Goal: Task Accomplishment & Management: Manage account settings

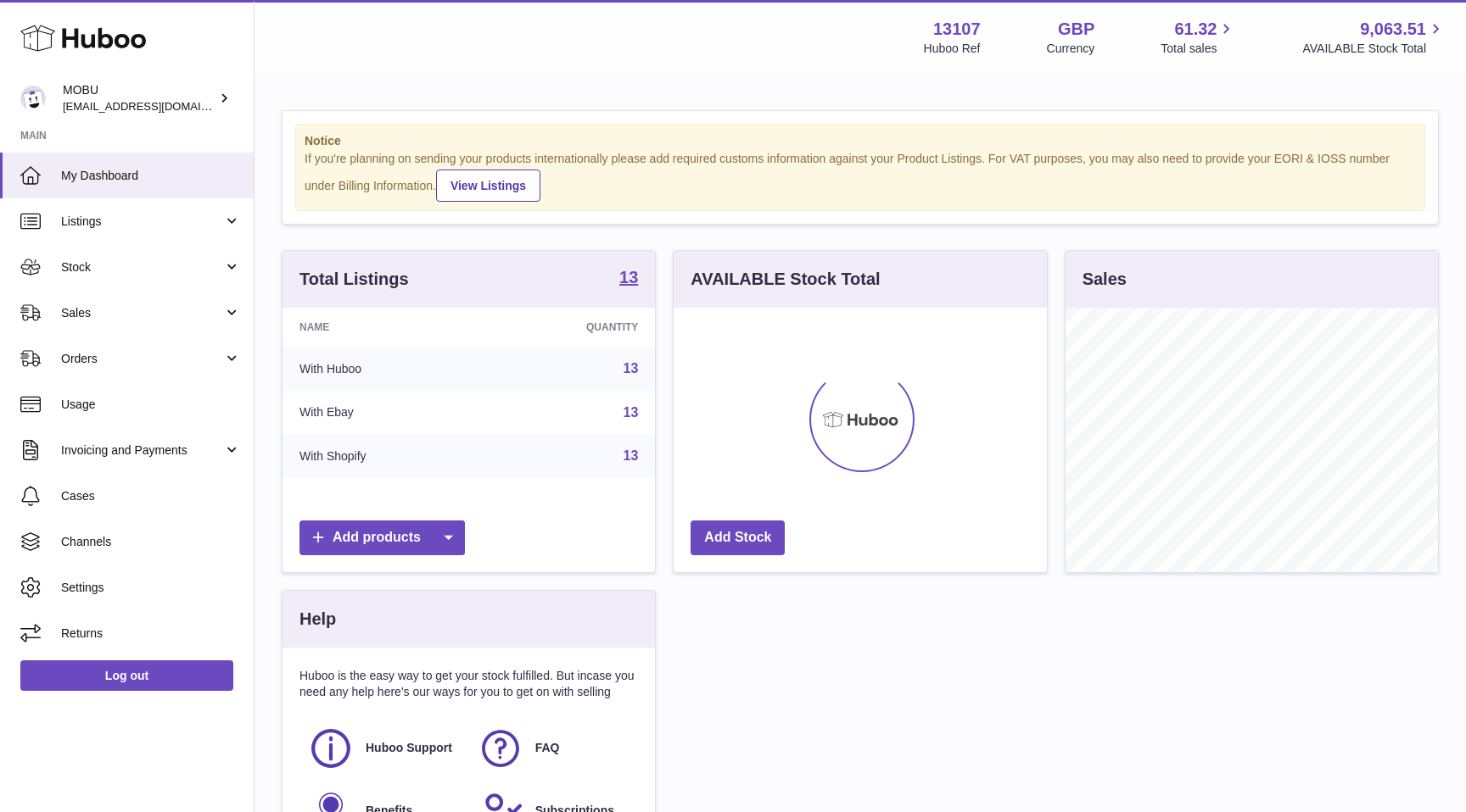
scroll to position [265, 372]
click at [388, 83] on div "Notice If you're planning on sending your products internationally please add r…" at bounding box center [860, 495] width 1212 height 839
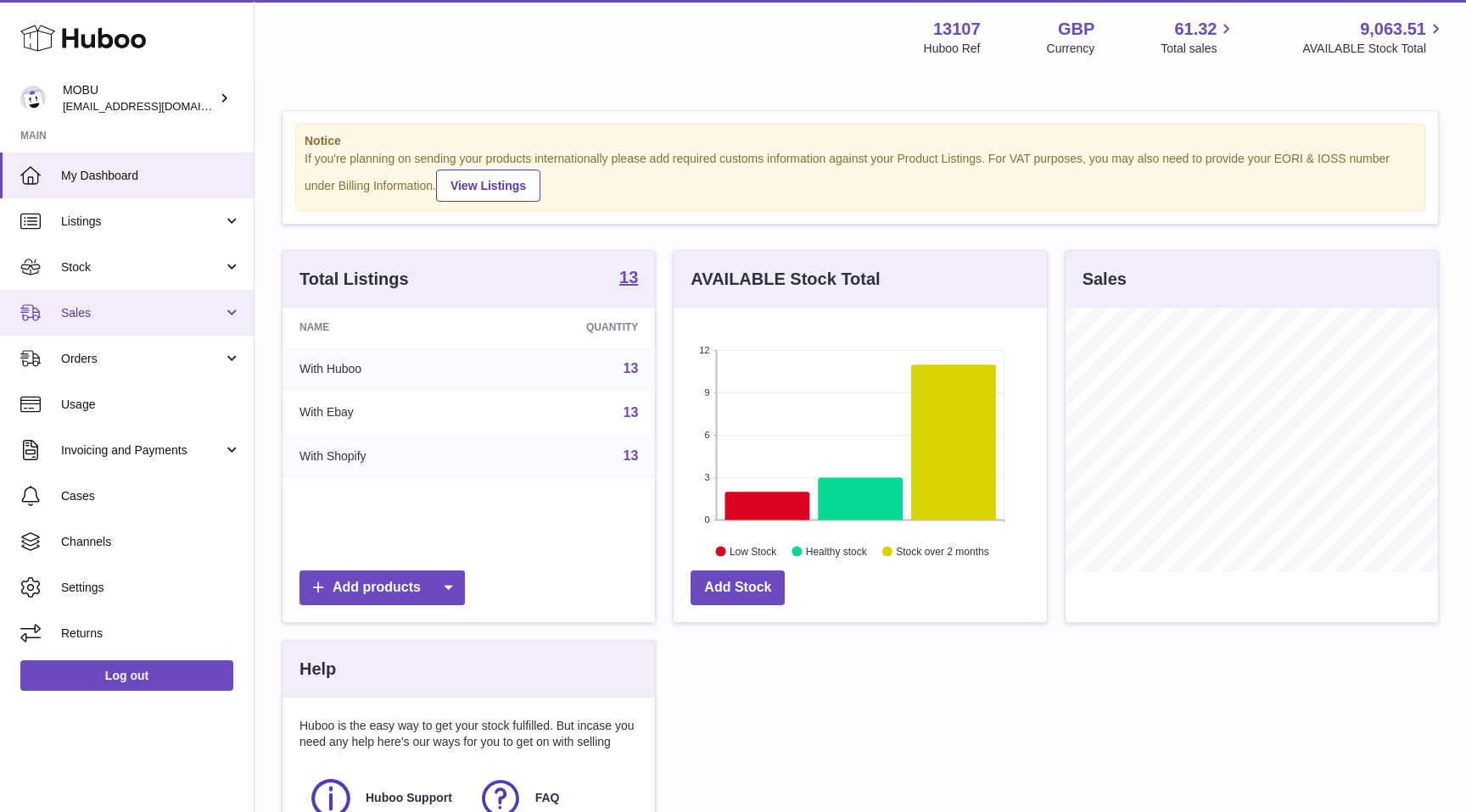
click at [189, 323] on link "Sales" at bounding box center [126, 313] width 253 height 46
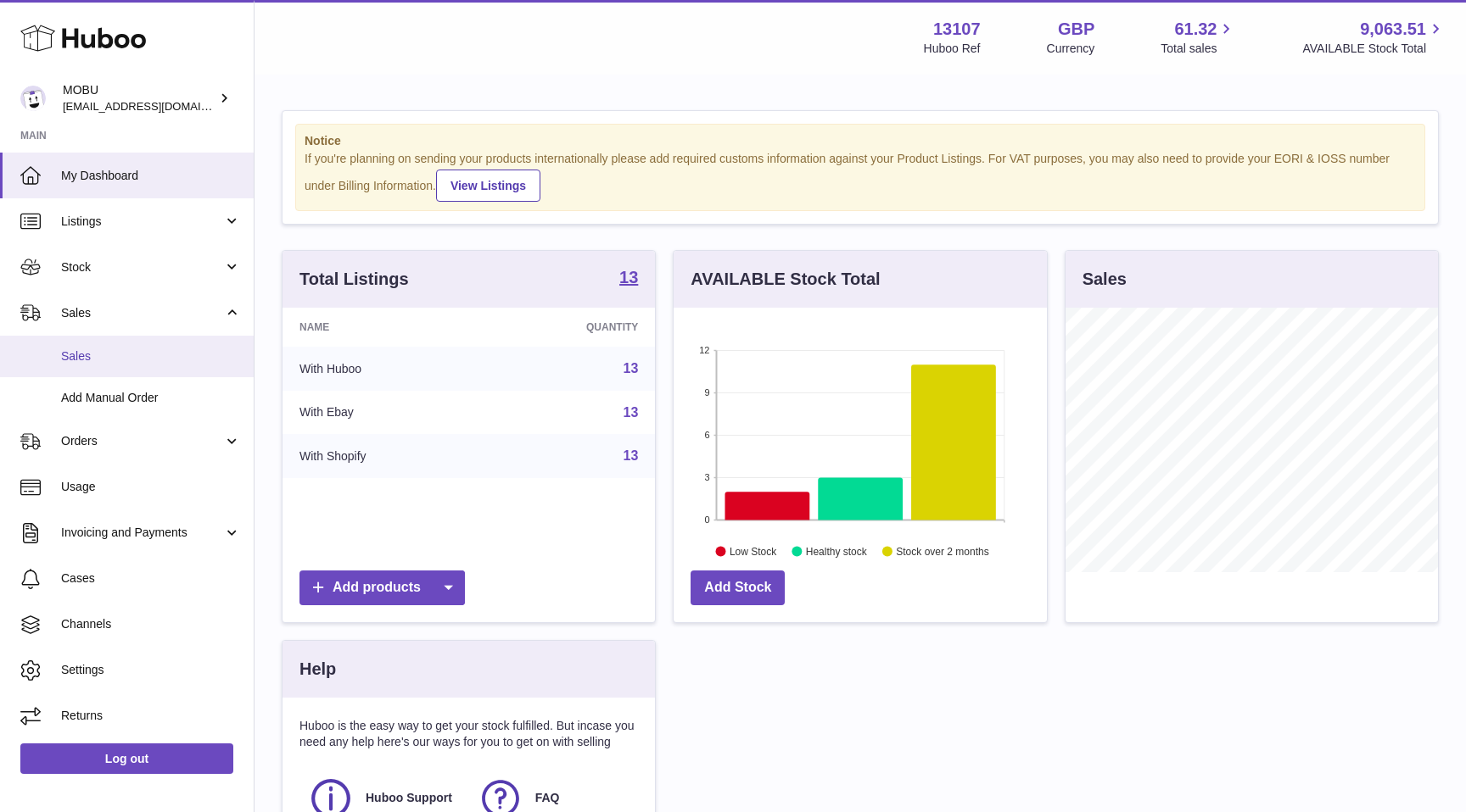
click at [179, 351] on span "Sales" at bounding box center [151, 356] width 180 height 16
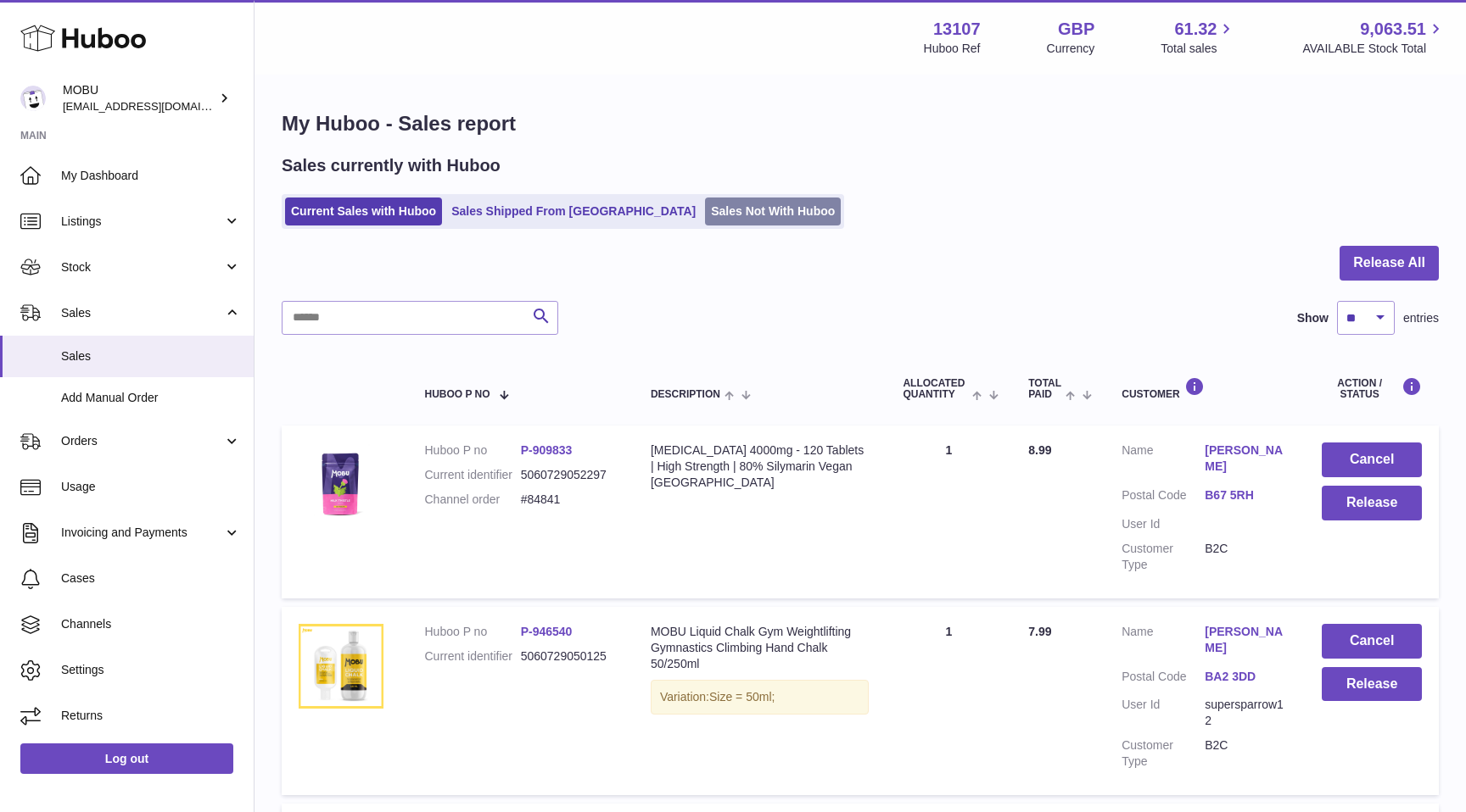
click at [705, 208] on link "Sales Not With Huboo" at bounding box center [772, 212] width 136 height 28
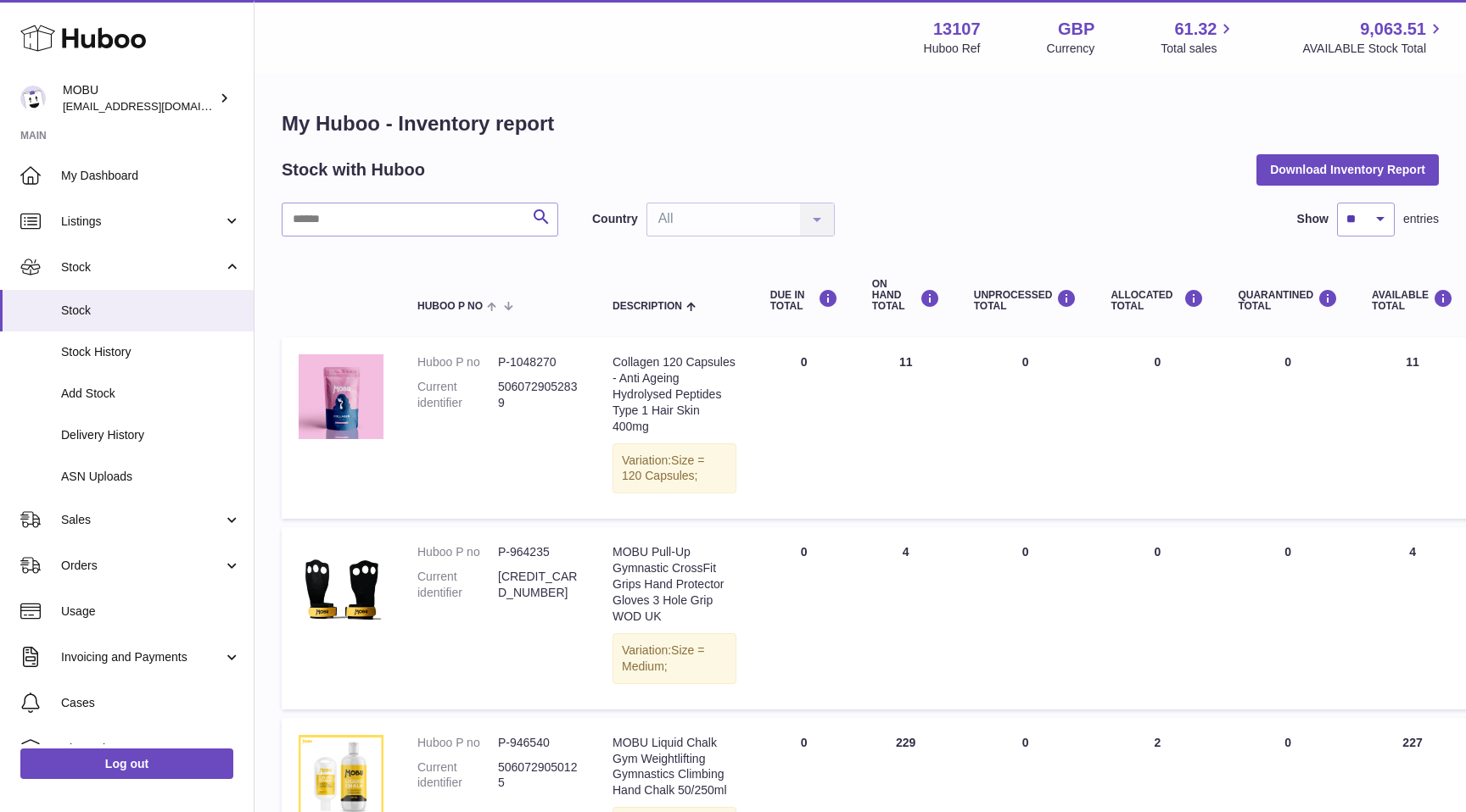
click at [857, 491] on td "ON HAND Total 11" at bounding box center [905, 428] width 102 height 181
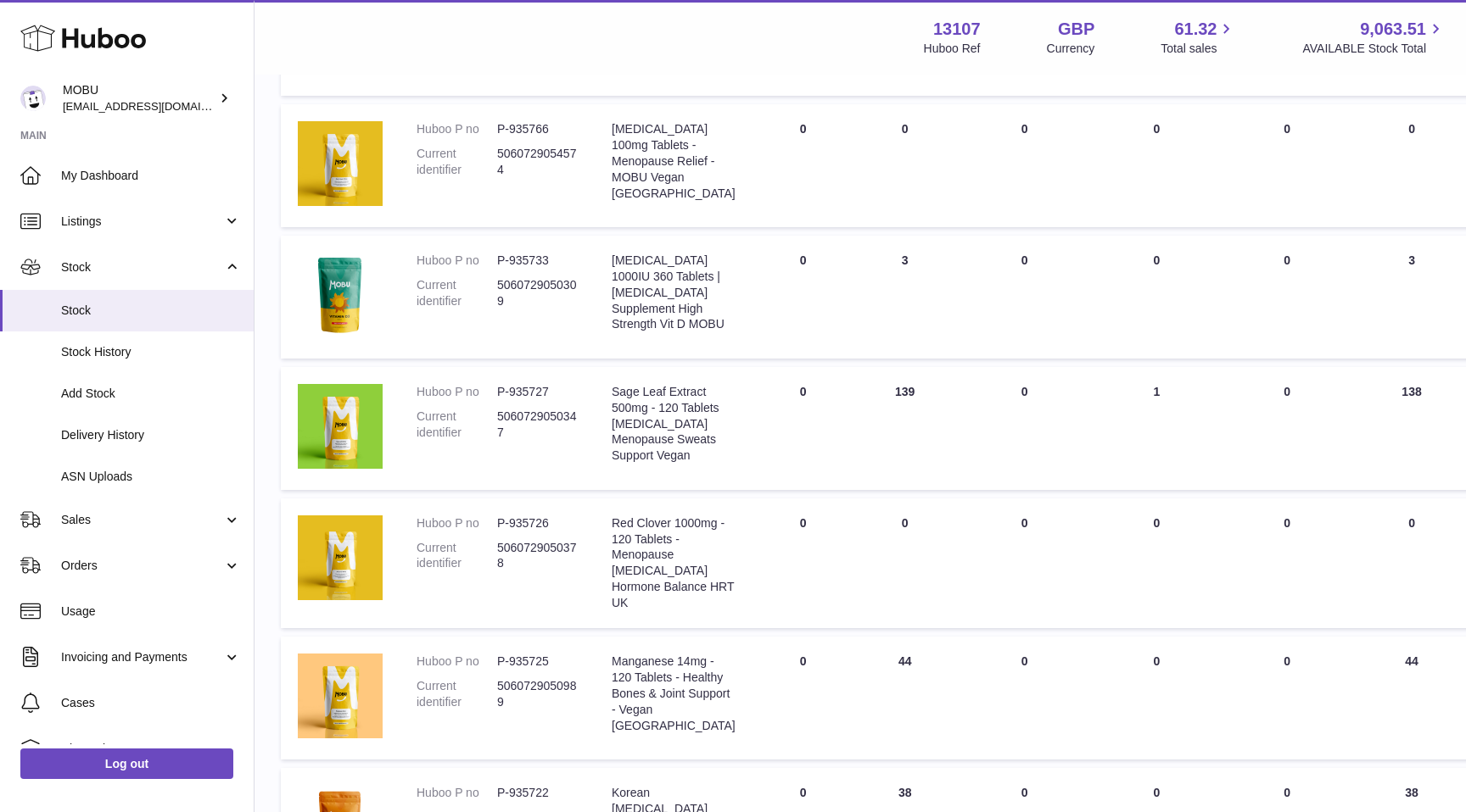
scroll to position [684, 1]
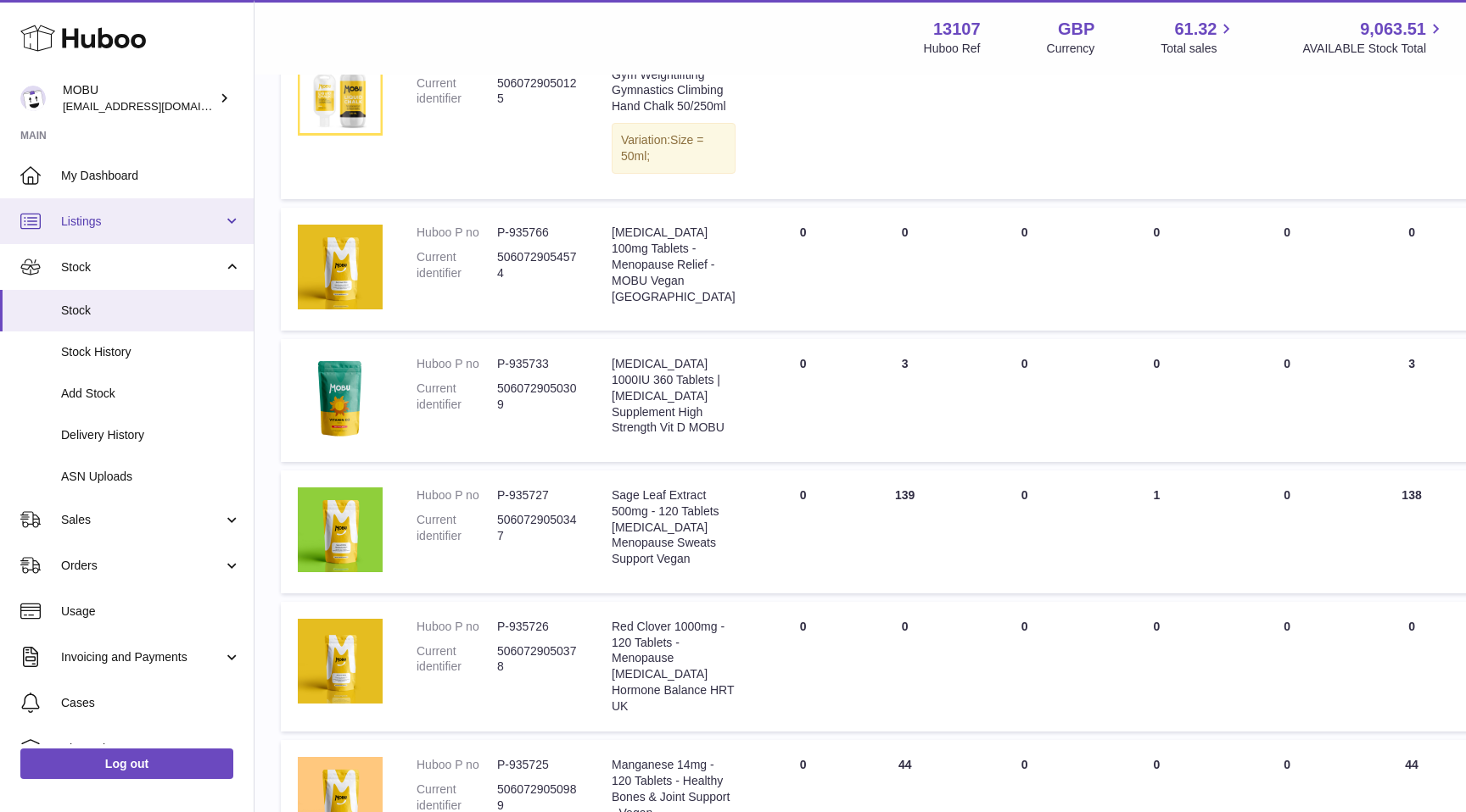
click at [143, 200] on link "Listings" at bounding box center [126, 221] width 253 height 46
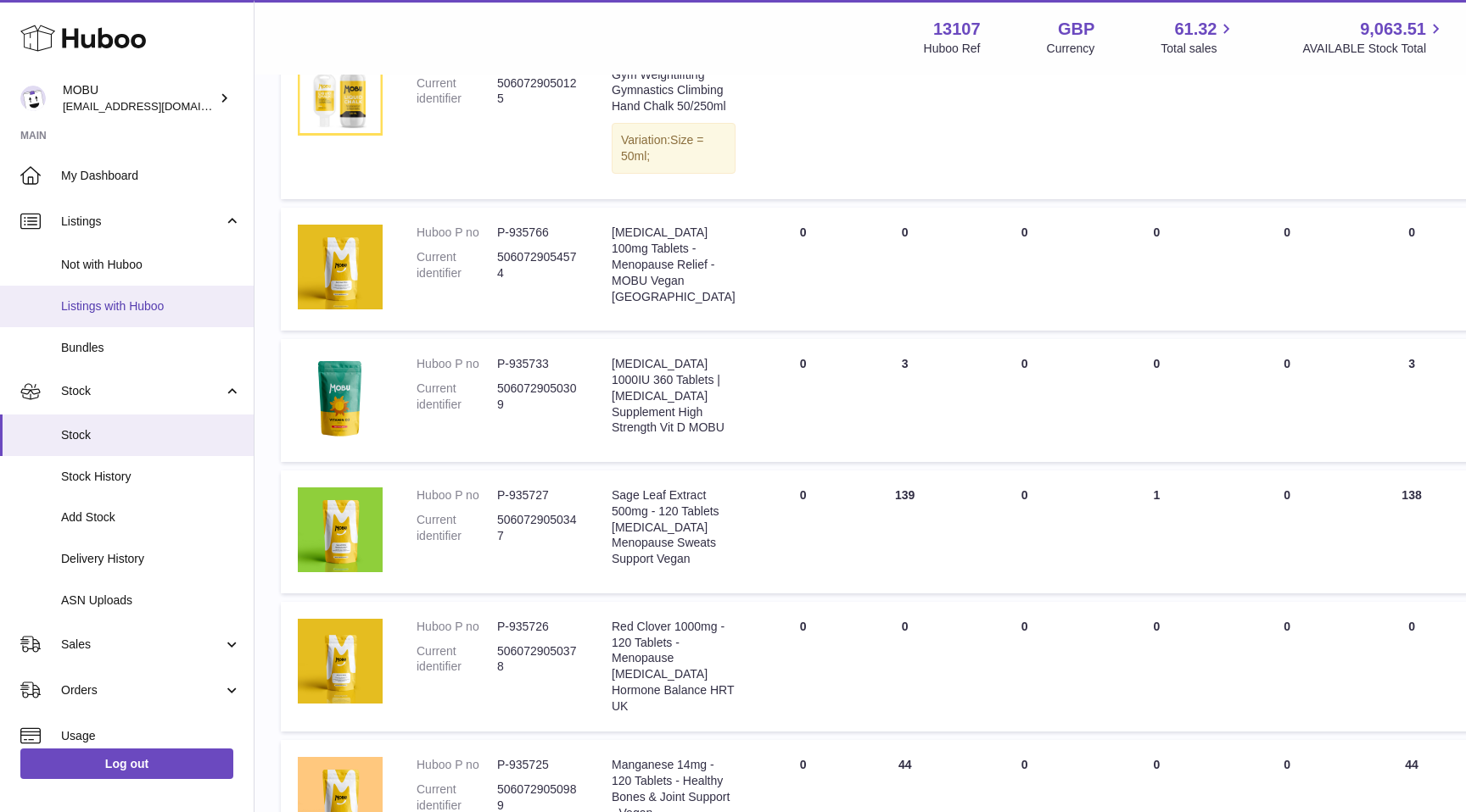
click at [143, 299] on span "Listings with Huboo" at bounding box center [151, 306] width 180 height 16
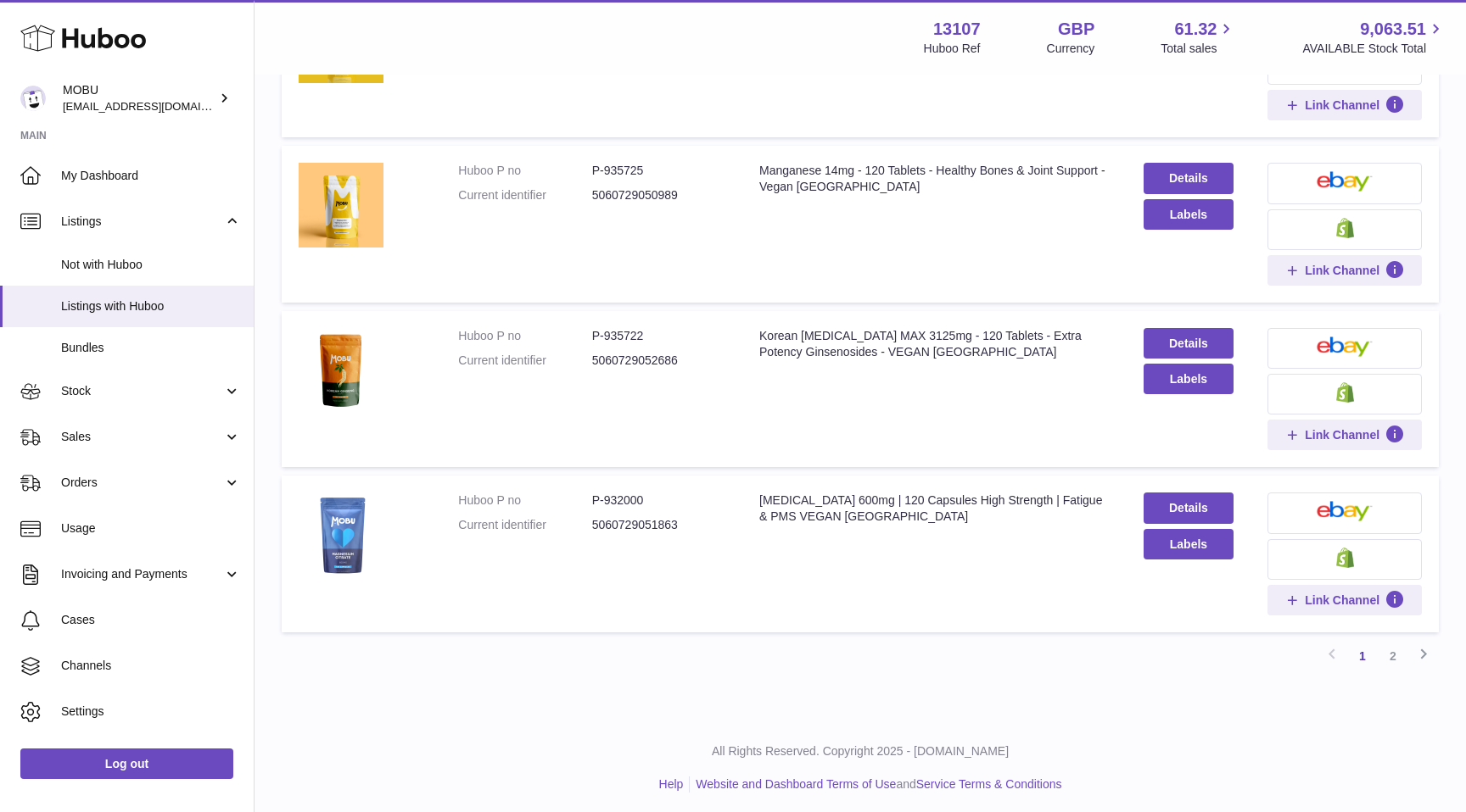
scroll to position [1317, 0]
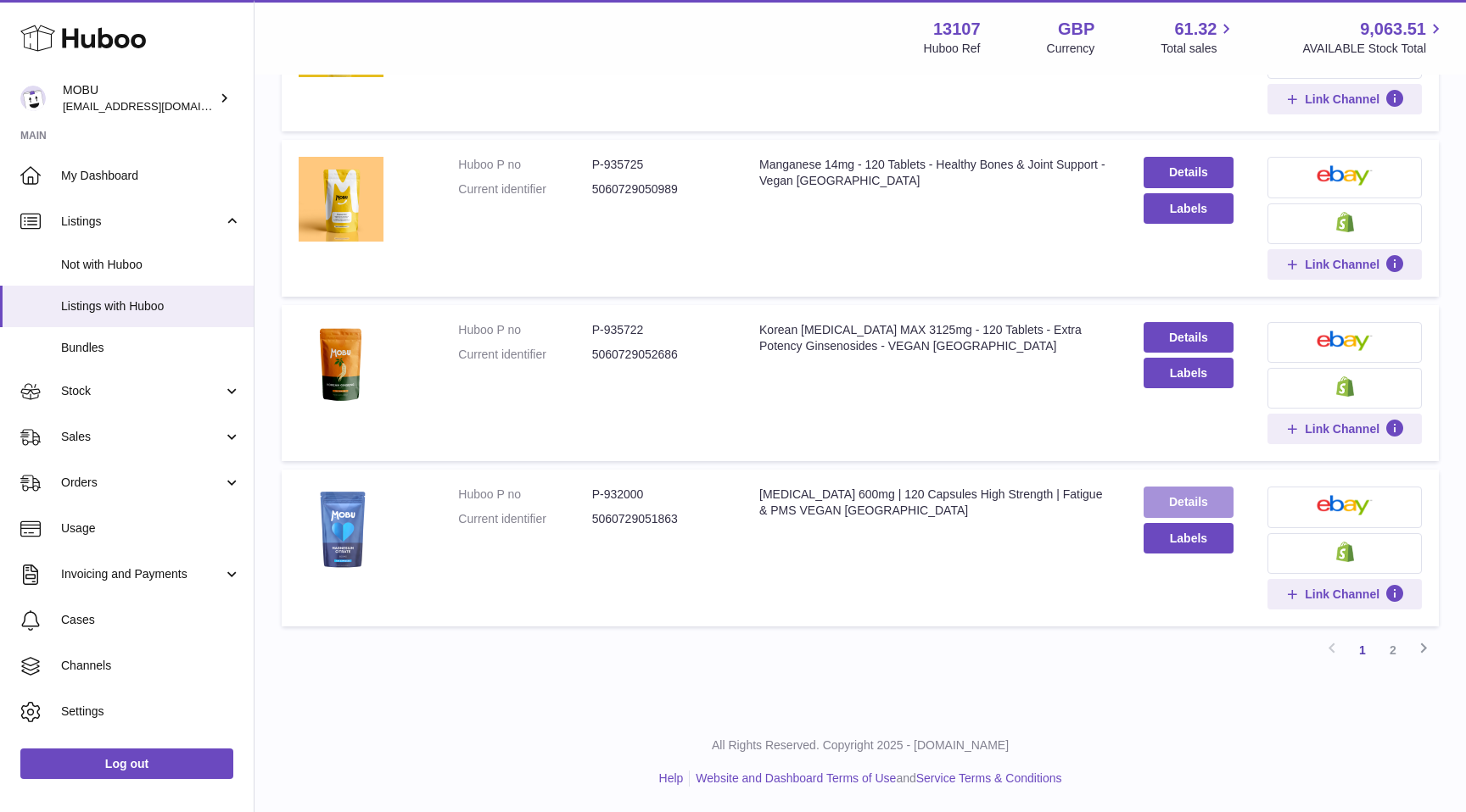
click at [1212, 491] on link "Details" at bounding box center [1189, 502] width 91 height 30
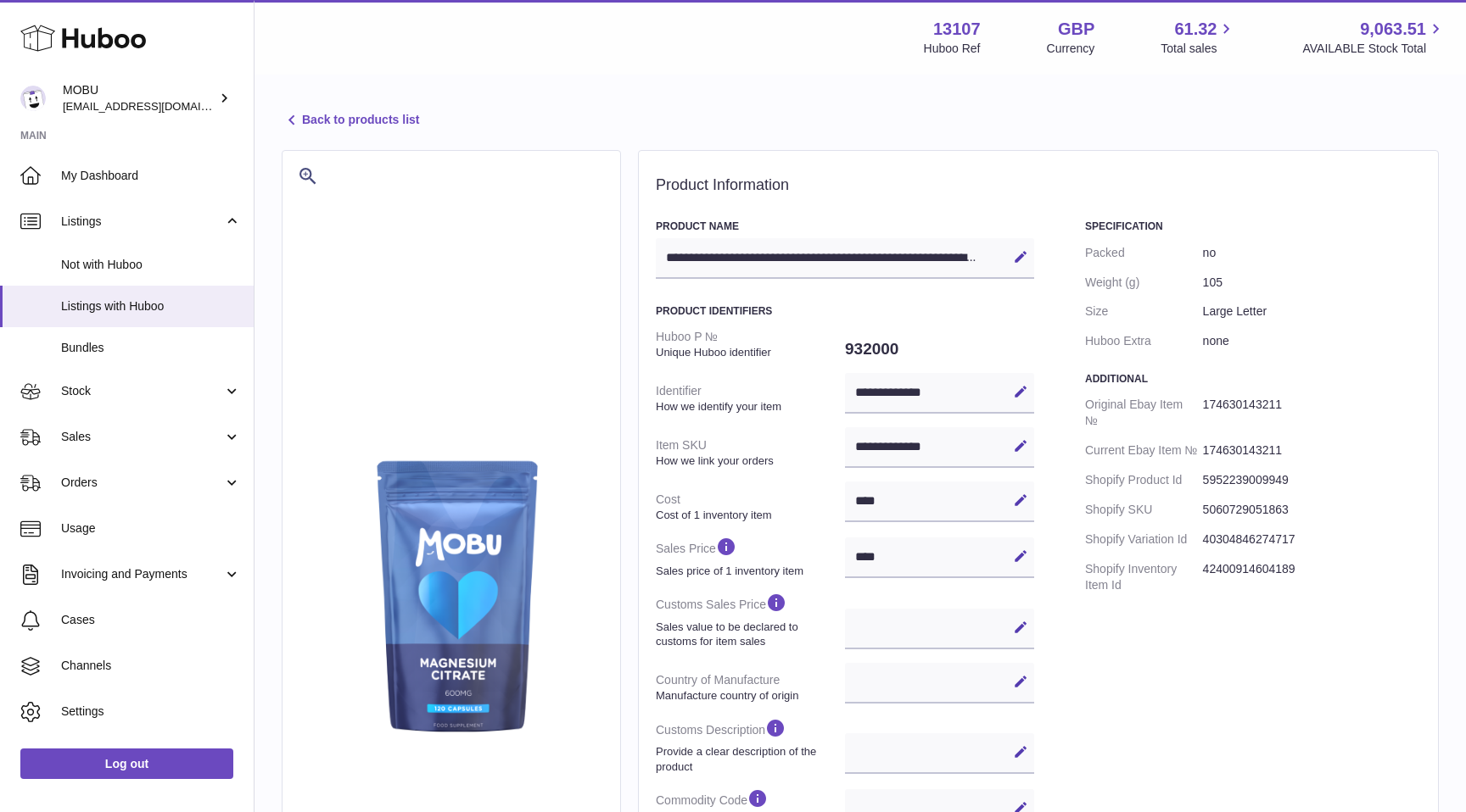
select select
select select "****"
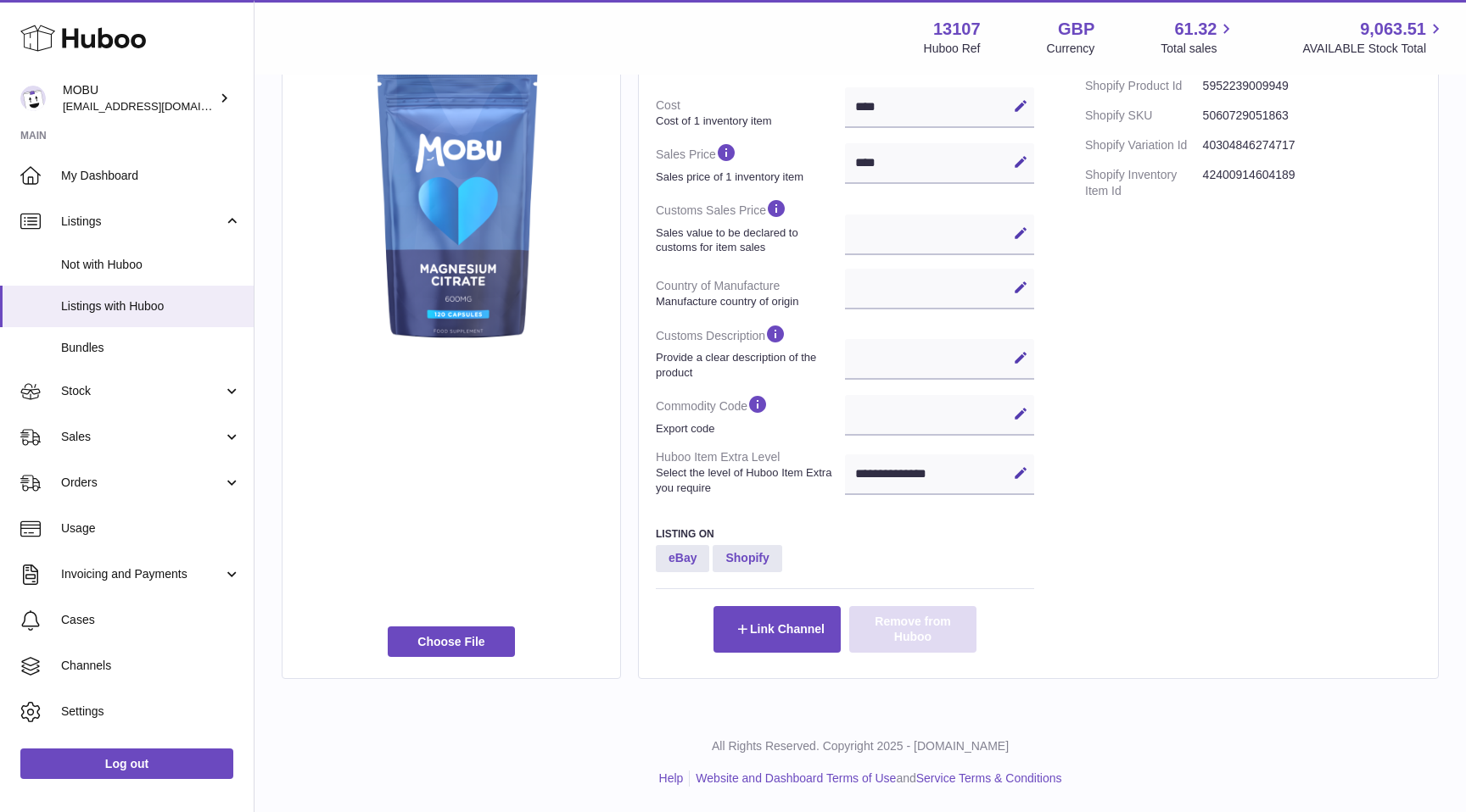
click at [930, 639] on button "Remove from Huboo" at bounding box center [913, 629] width 127 height 46
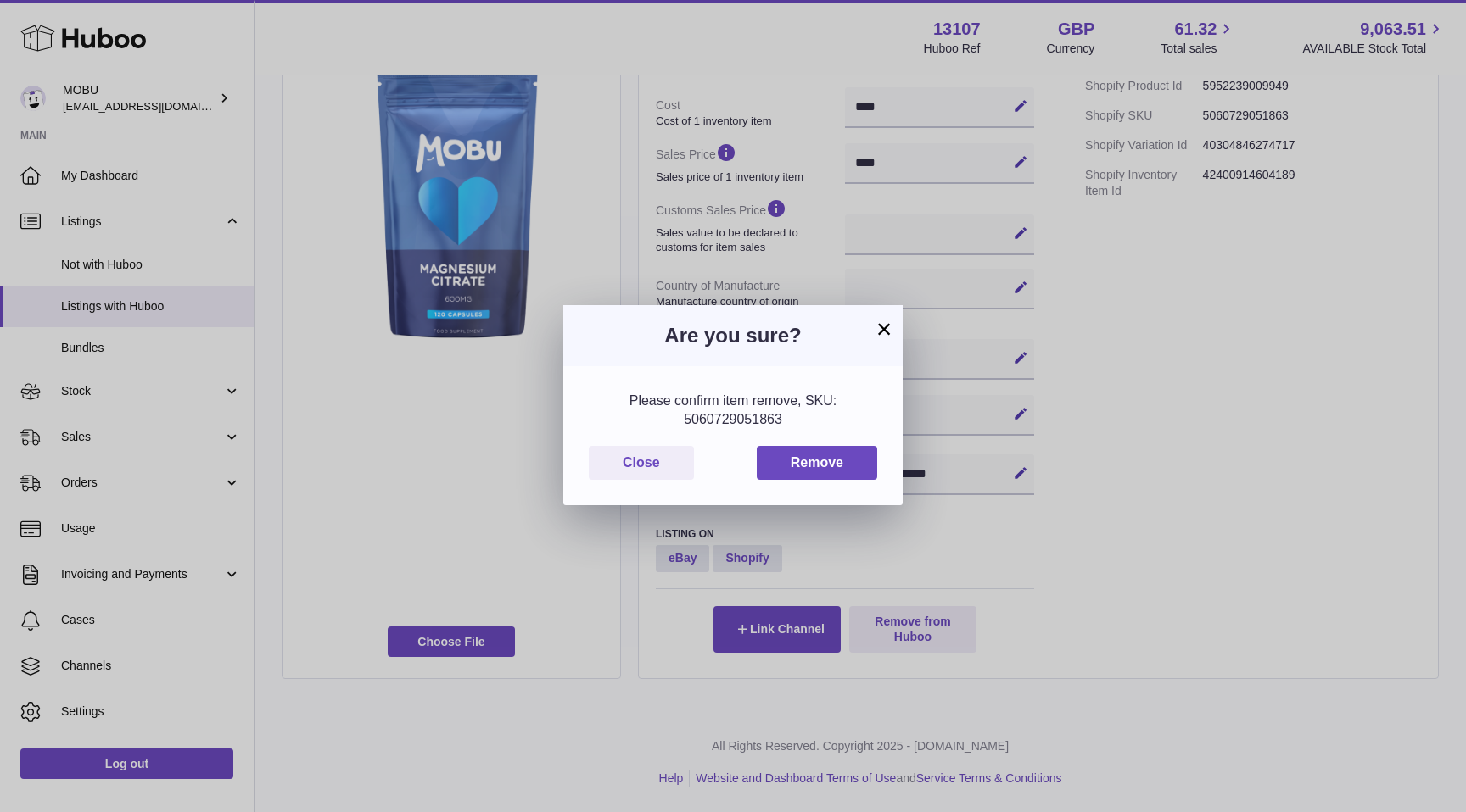
click at [833, 484] on div "Please confirm item remove, SKU: 5060729051863 Close Remove" at bounding box center [733, 435] width 340 height 139
click at [844, 468] on button "Remove" at bounding box center [816, 463] width 121 height 35
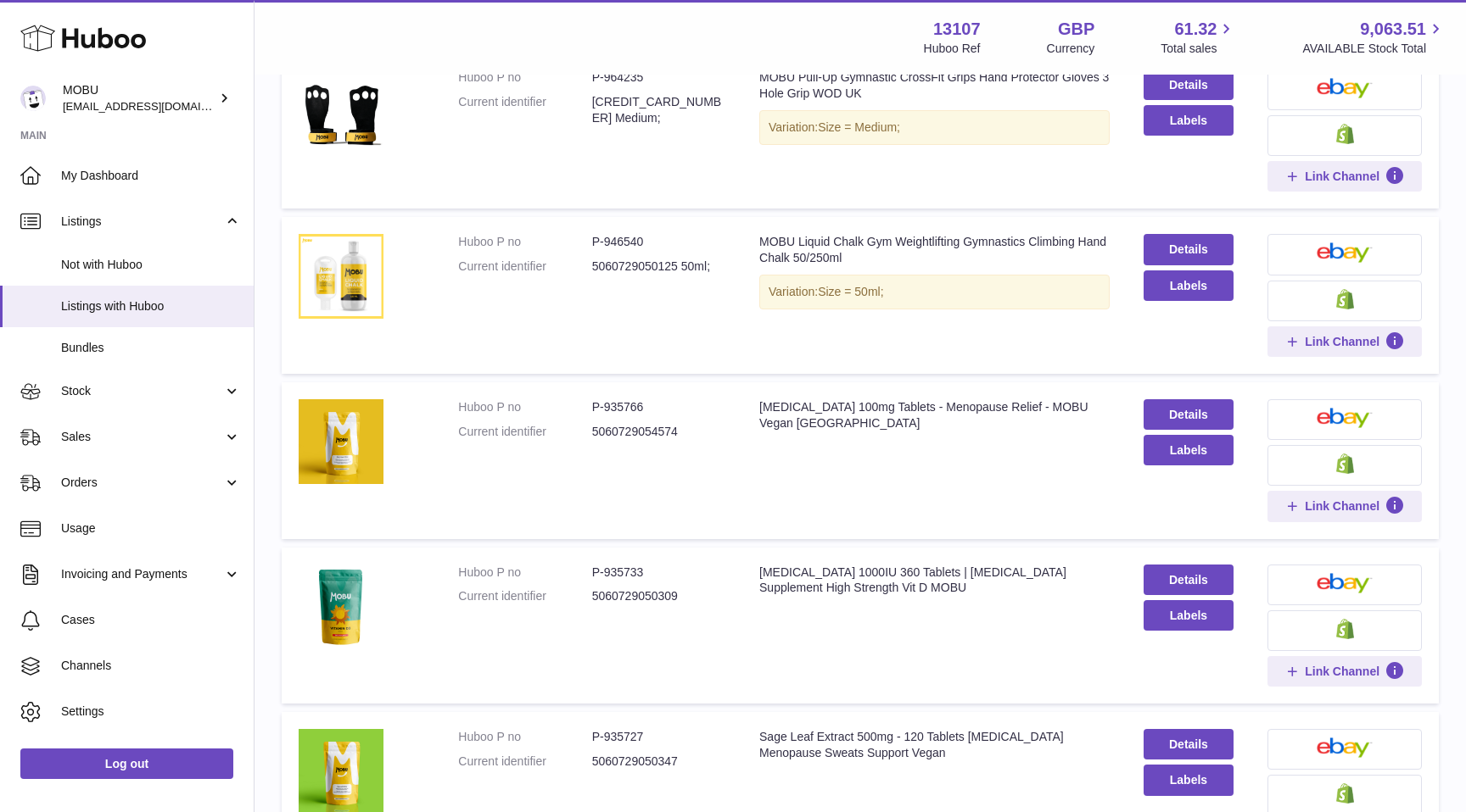
scroll to position [408, 0]
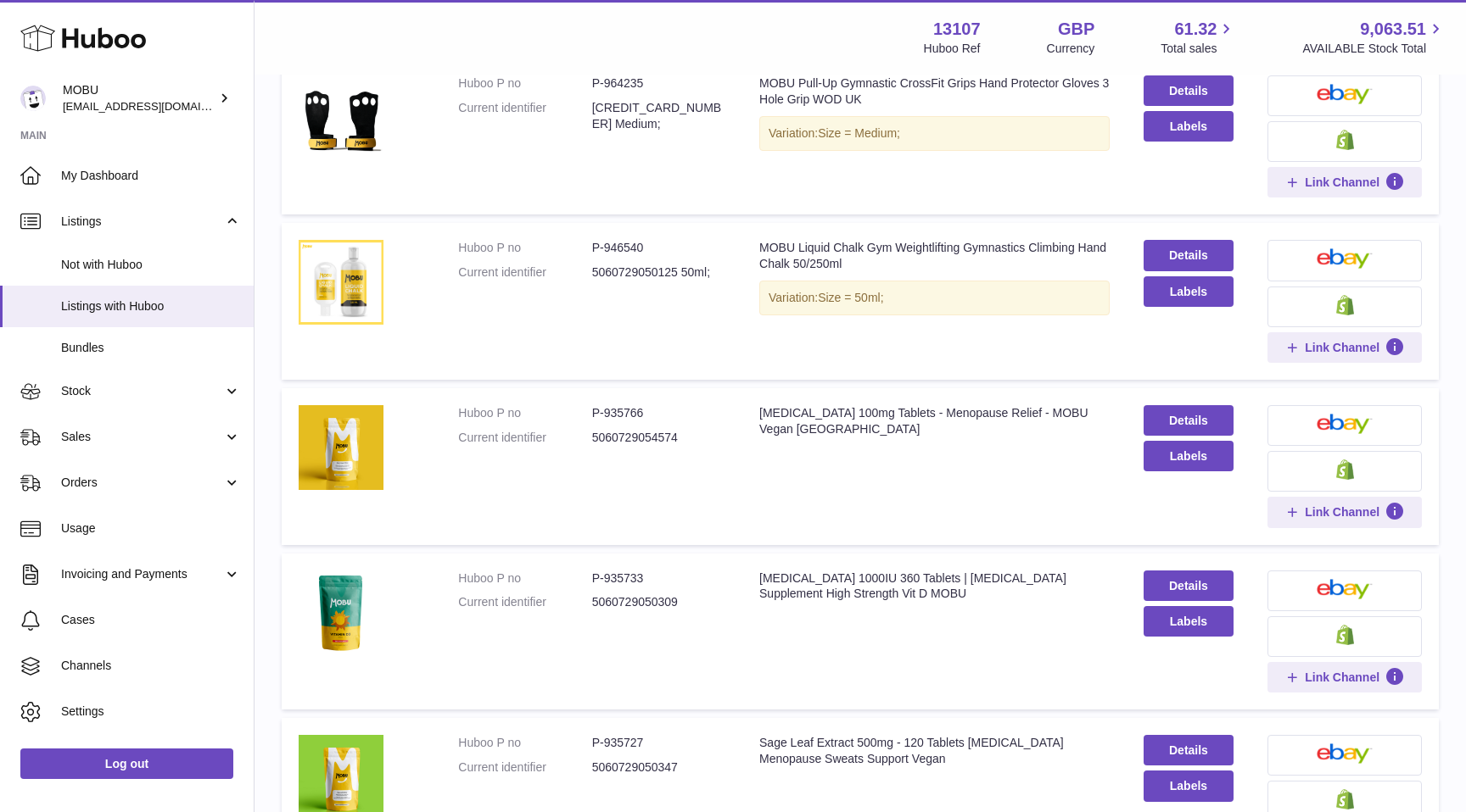
click at [493, 459] on td "Huboo P no P-935766 Current identifier 5060729054574" at bounding box center [591, 466] width 301 height 157
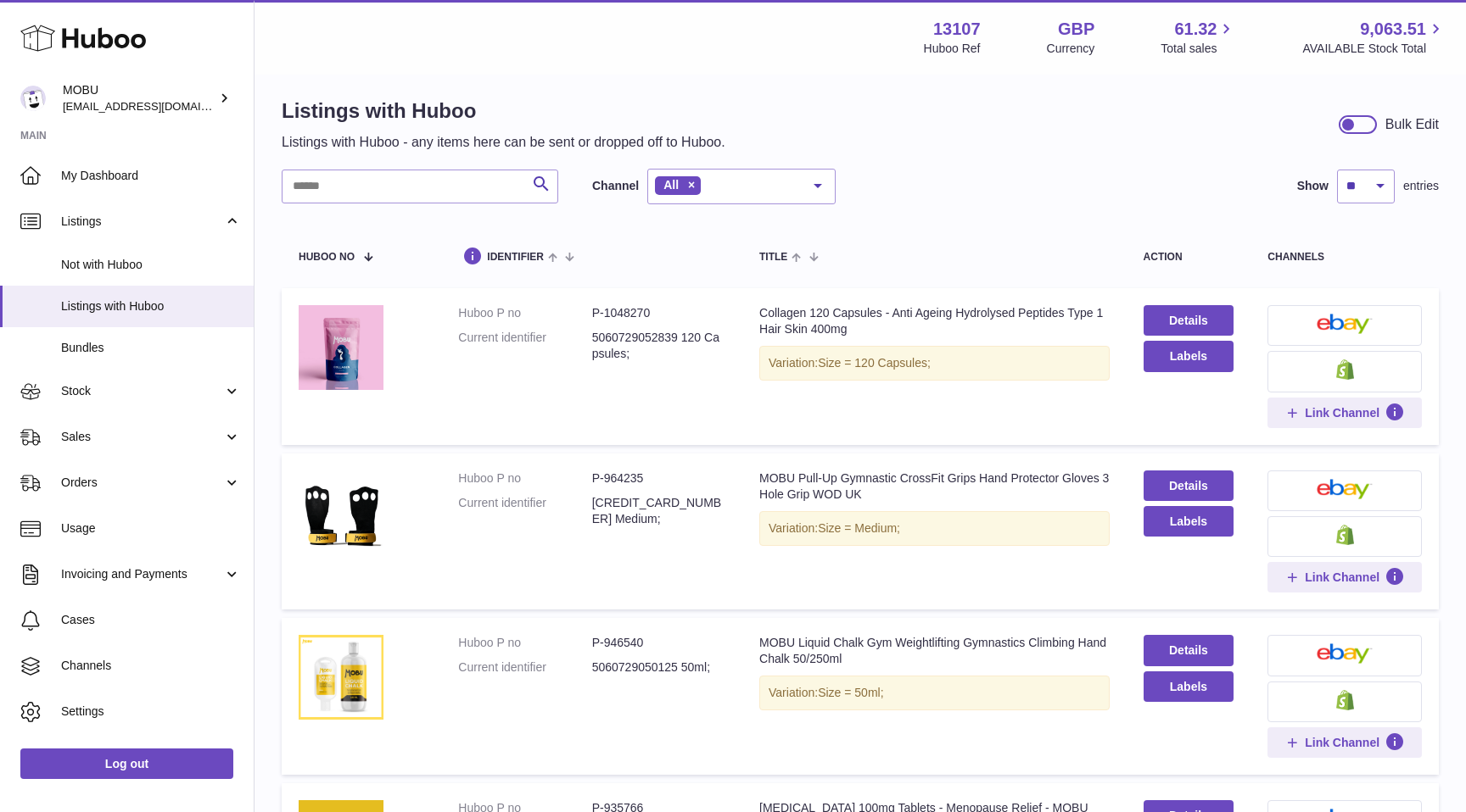
scroll to position [0, 0]
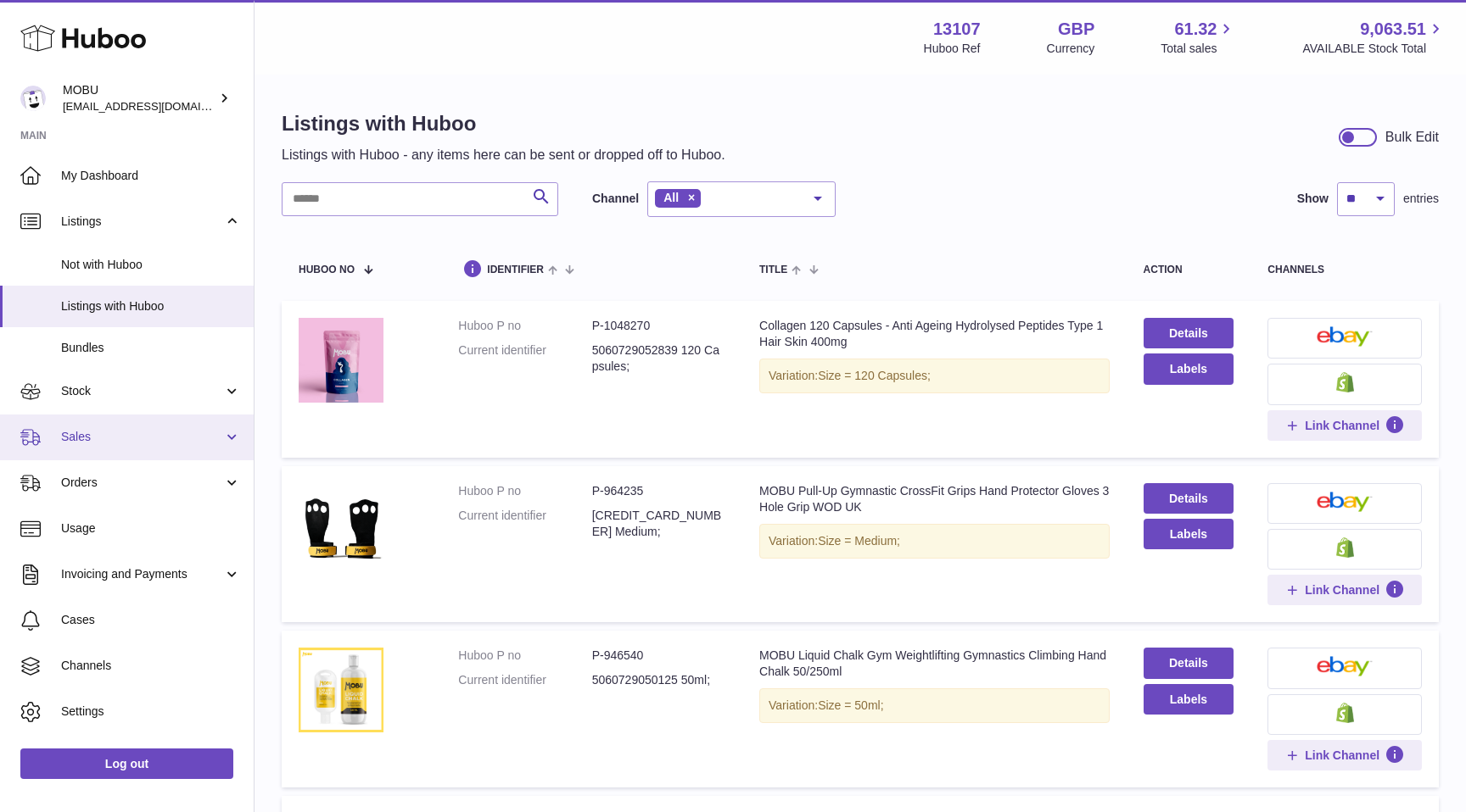
click at [142, 444] on span "Sales" at bounding box center [141, 436] width 162 height 16
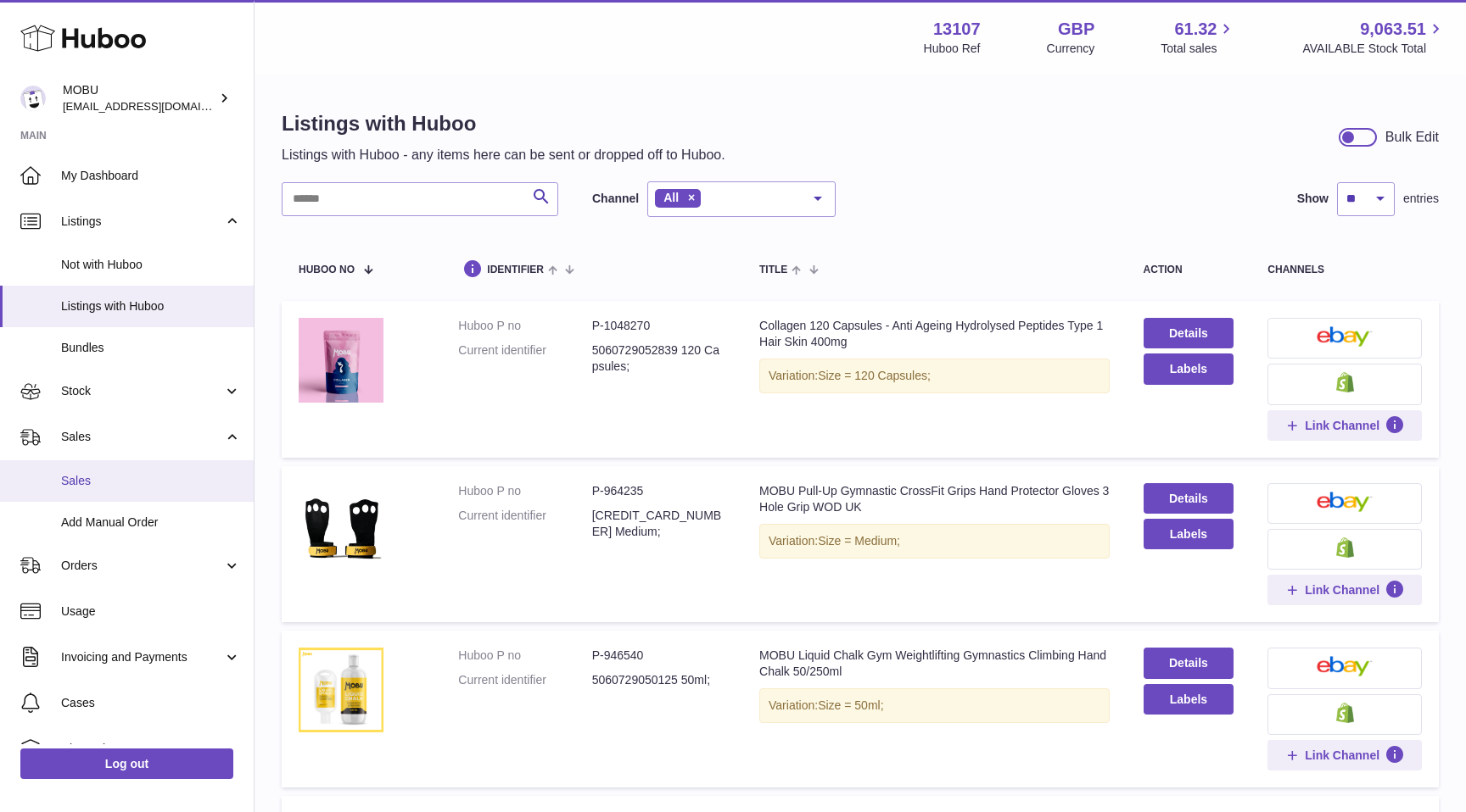
click at [139, 476] on span "Sales" at bounding box center [151, 481] width 180 height 16
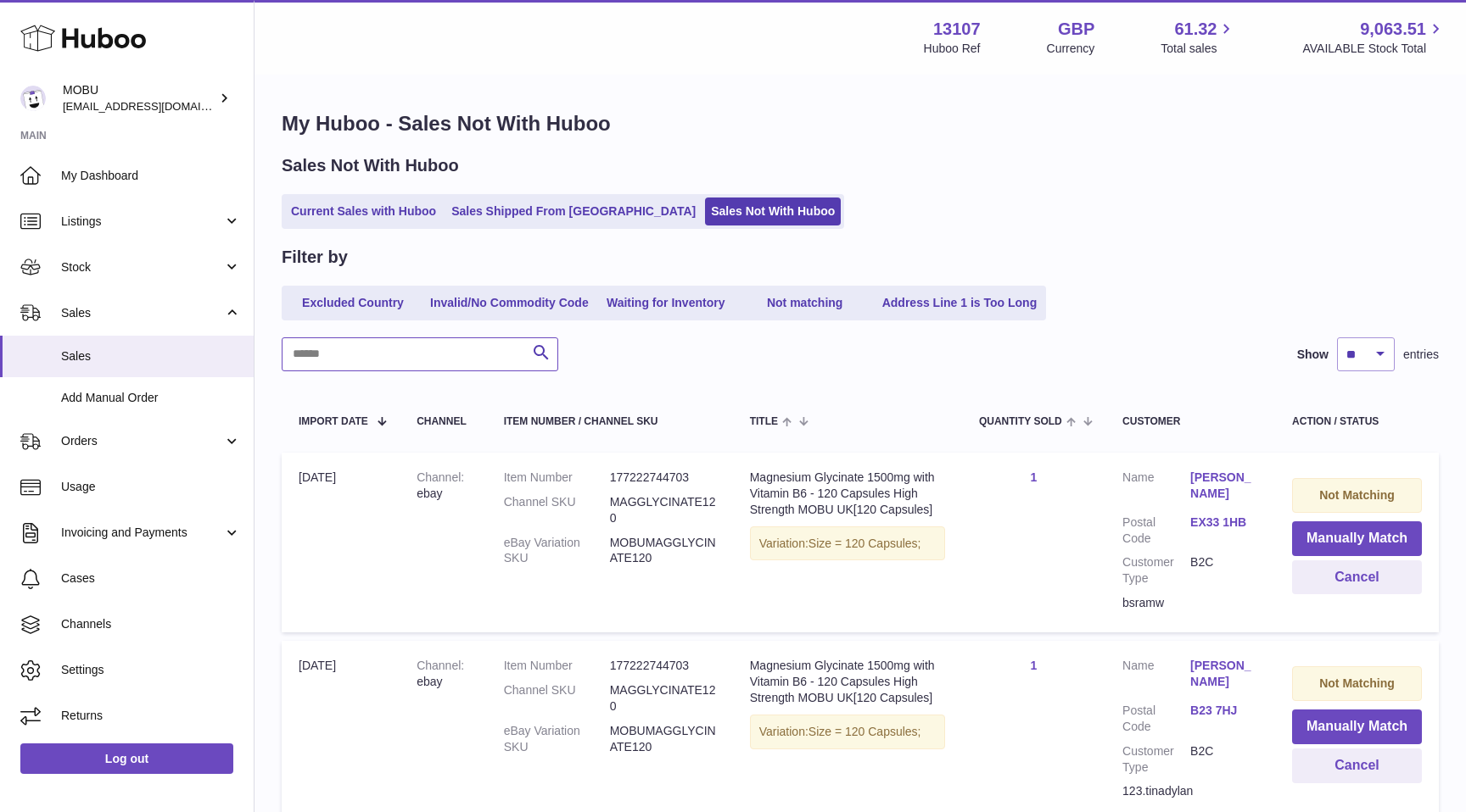
click at [451, 358] on input "text" at bounding box center [419, 355] width 276 height 34
type input "********"
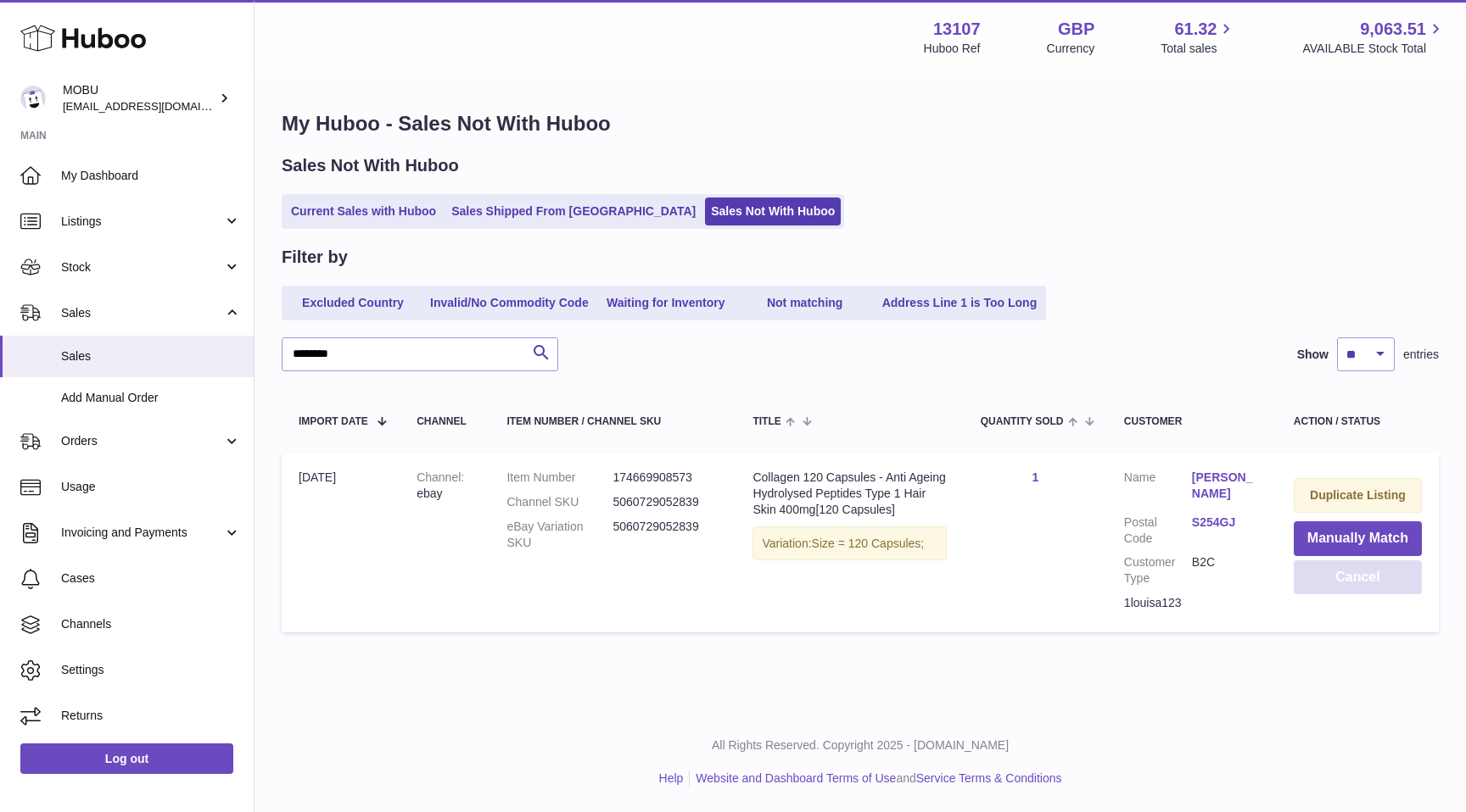
click at [1325, 583] on button "Cancel" at bounding box center [1357, 578] width 128 height 35
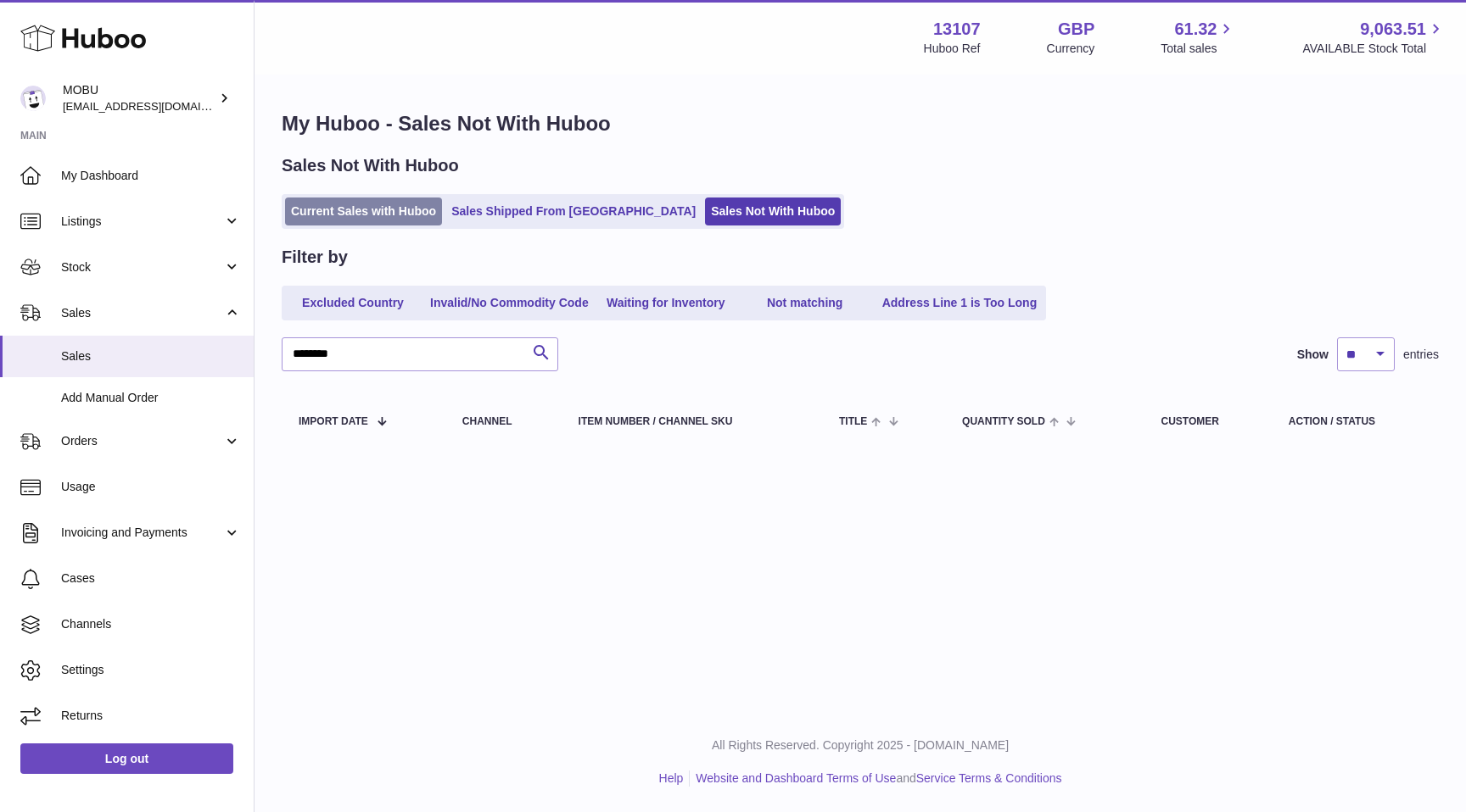
click at [373, 214] on link "Current Sales with Huboo" at bounding box center [362, 212] width 157 height 28
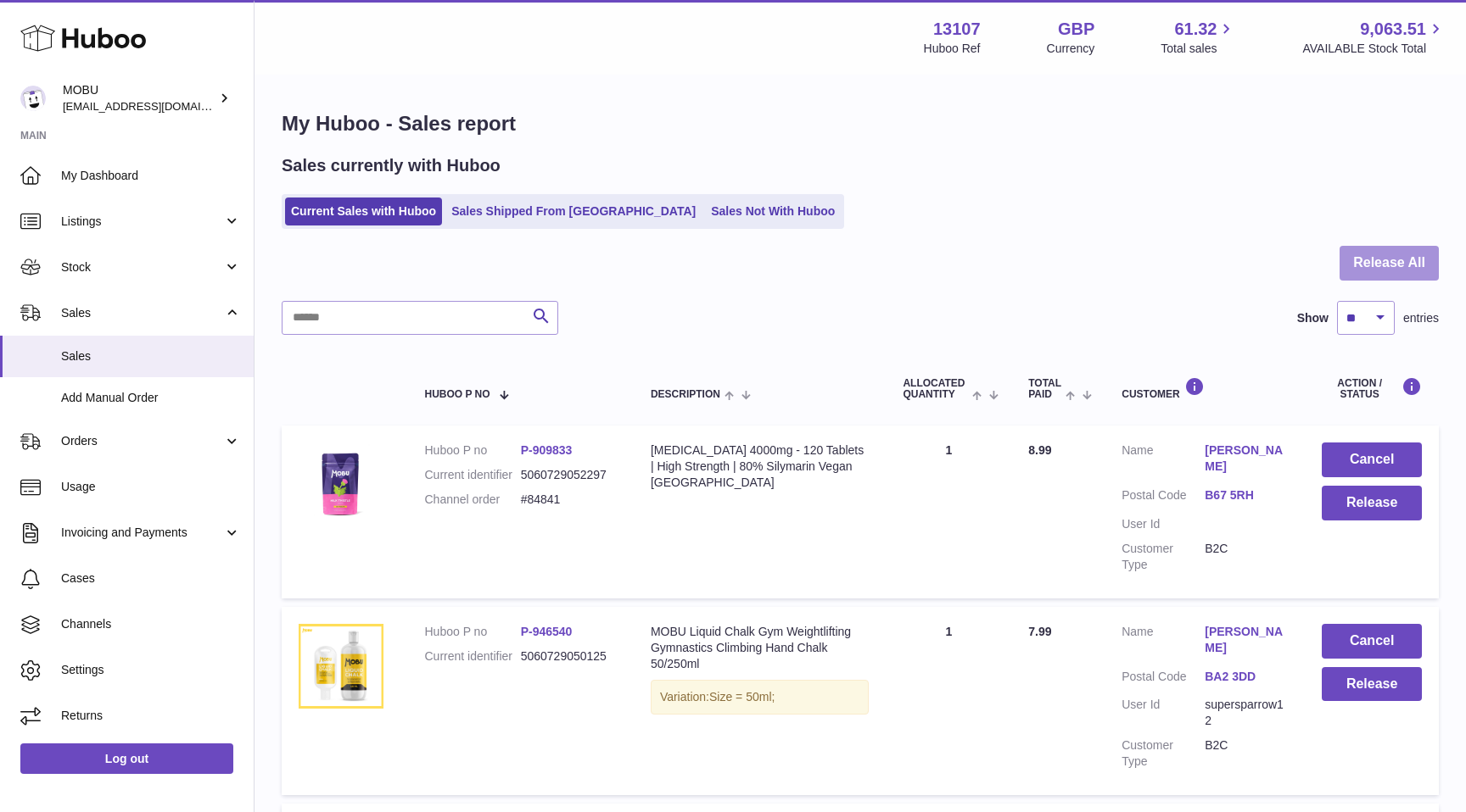
click at [1403, 258] on button "Release All" at bounding box center [1389, 263] width 100 height 35
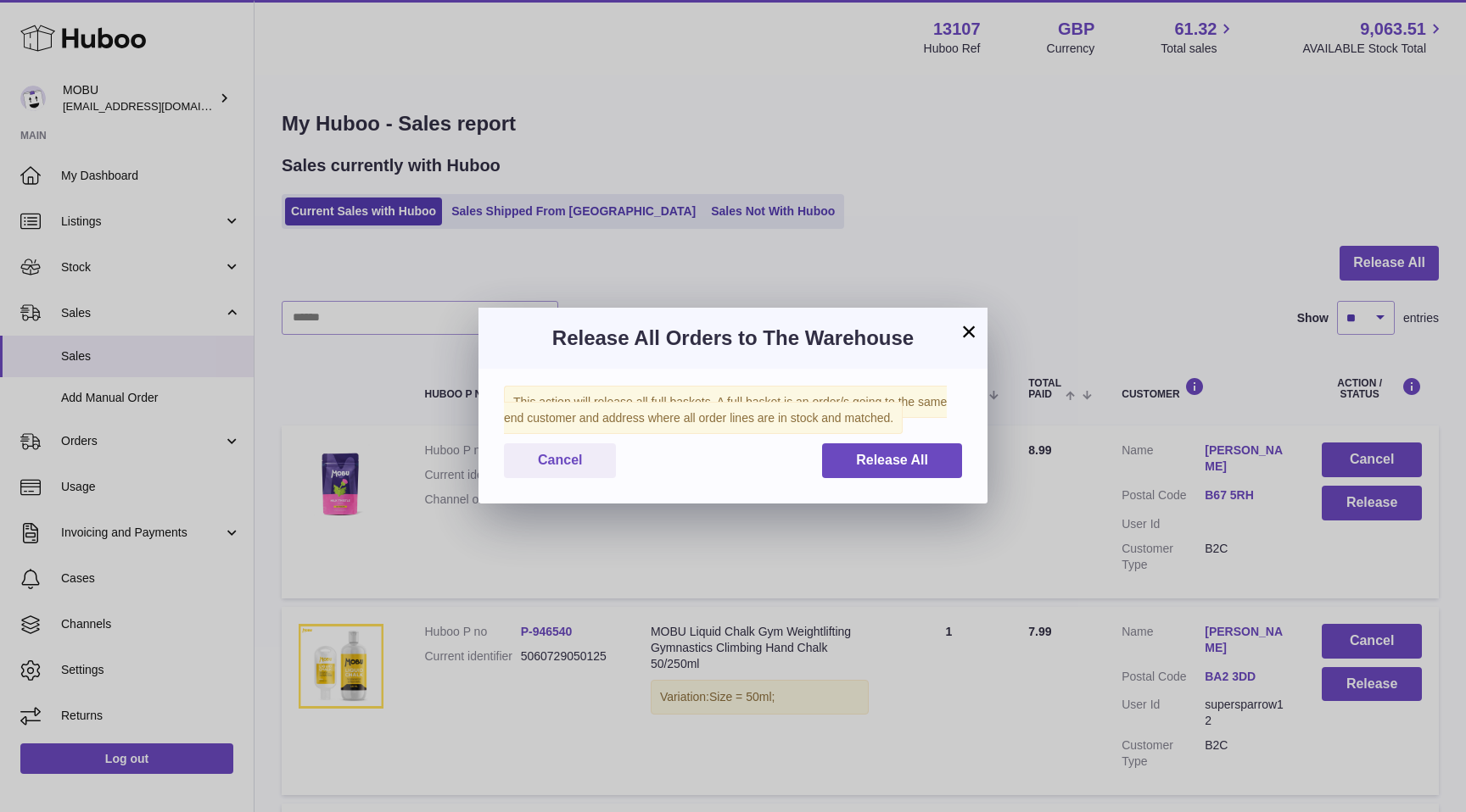
click at [970, 339] on button "×" at bounding box center [968, 331] width 20 height 20
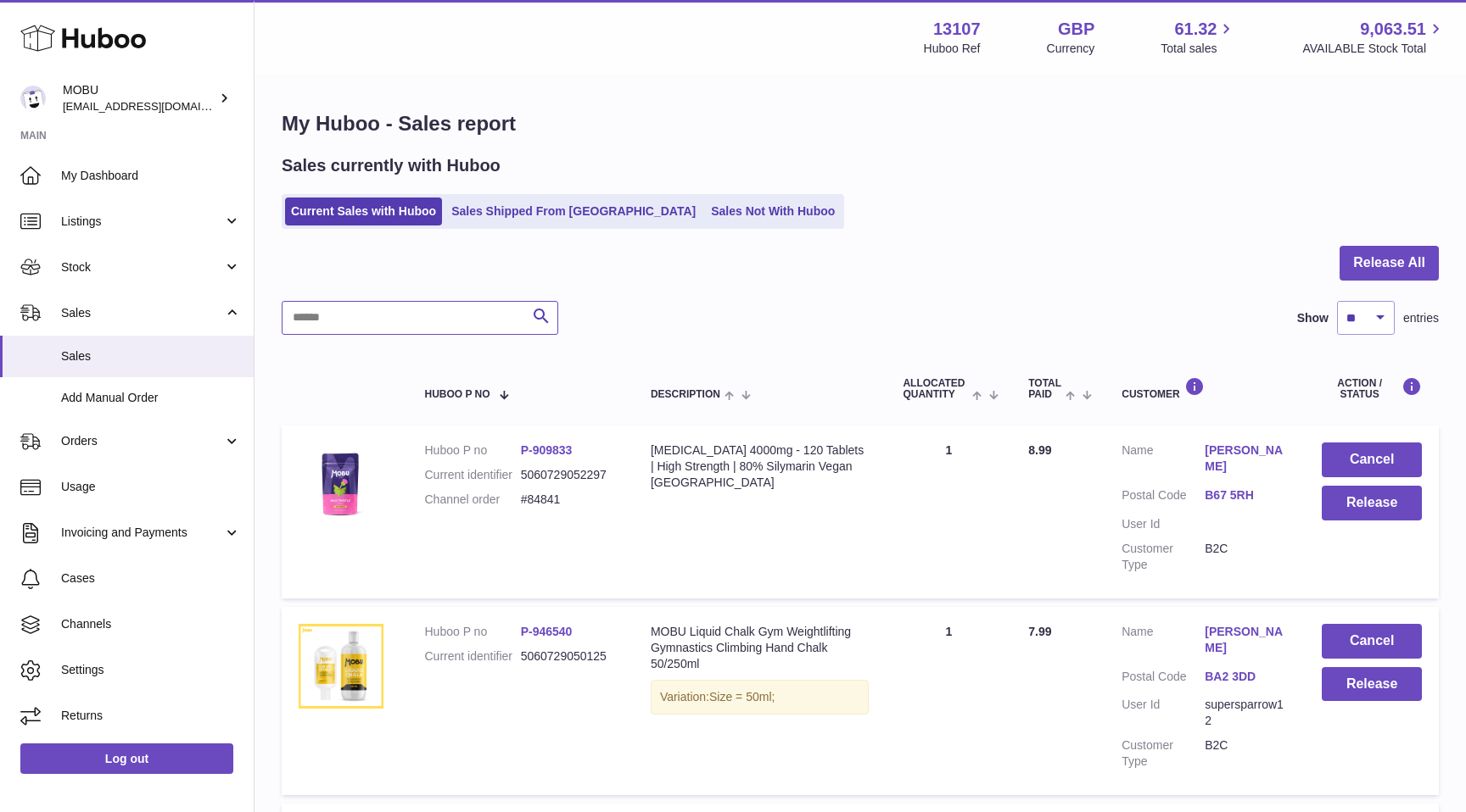
click at [436, 308] on input "text" at bounding box center [419, 318] width 276 height 34
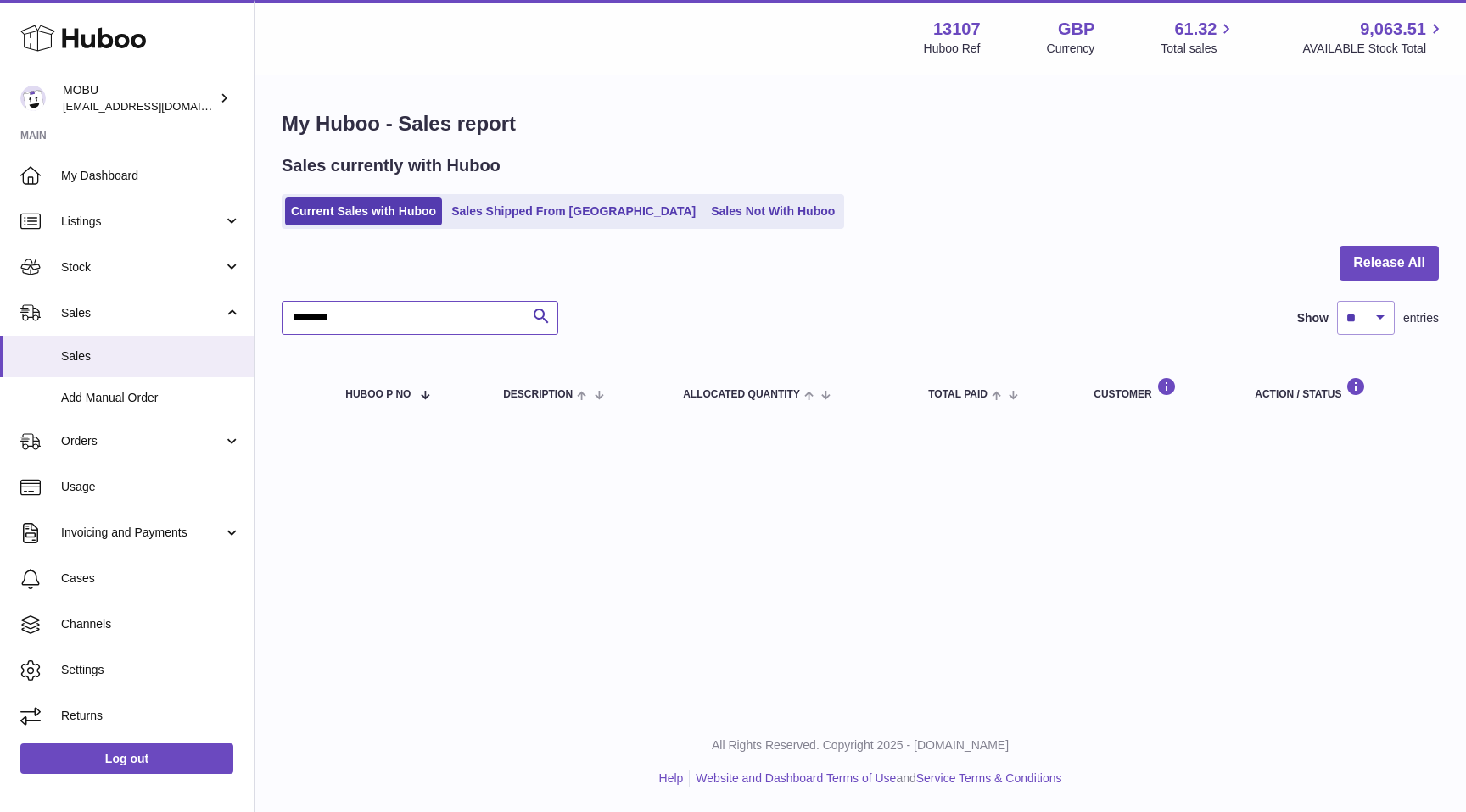
type input "********"
click at [335, 332] on div "Release All ******** Search Show ** ** ** *** entries Huboo P no Description AL…" at bounding box center [860, 336] width 1157 height 180
click at [341, 321] on input "********" at bounding box center [419, 318] width 276 height 34
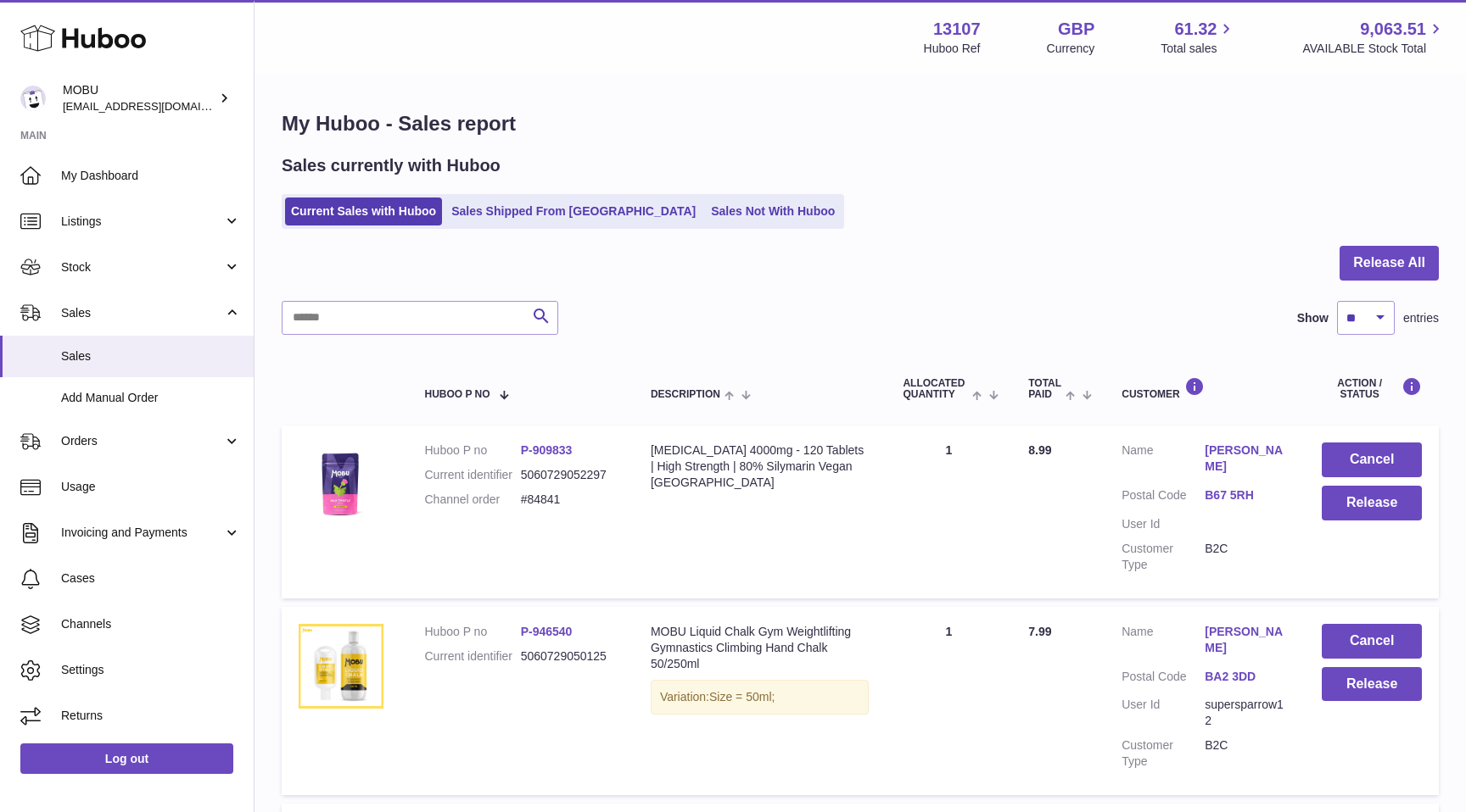
click at [823, 251] on div at bounding box center [860, 273] width 1157 height 55
click at [1317, 273] on div at bounding box center [860, 273] width 1157 height 55
click at [1387, 267] on button "Release All" at bounding box center [1389, 263] width 100 height 35
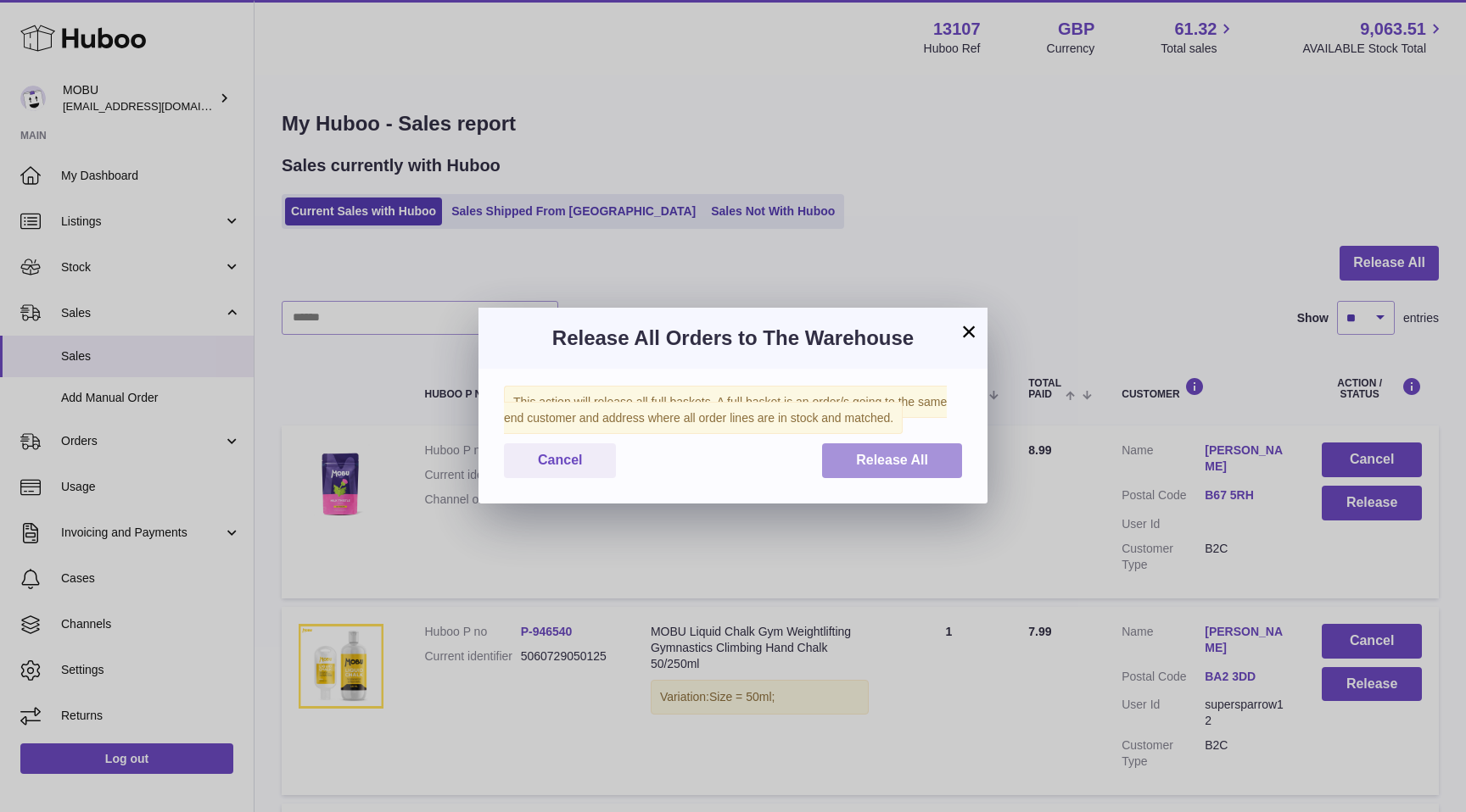
click at [893, 465] on span "Release All" at bounding box center [892, 459] width 72 height 14
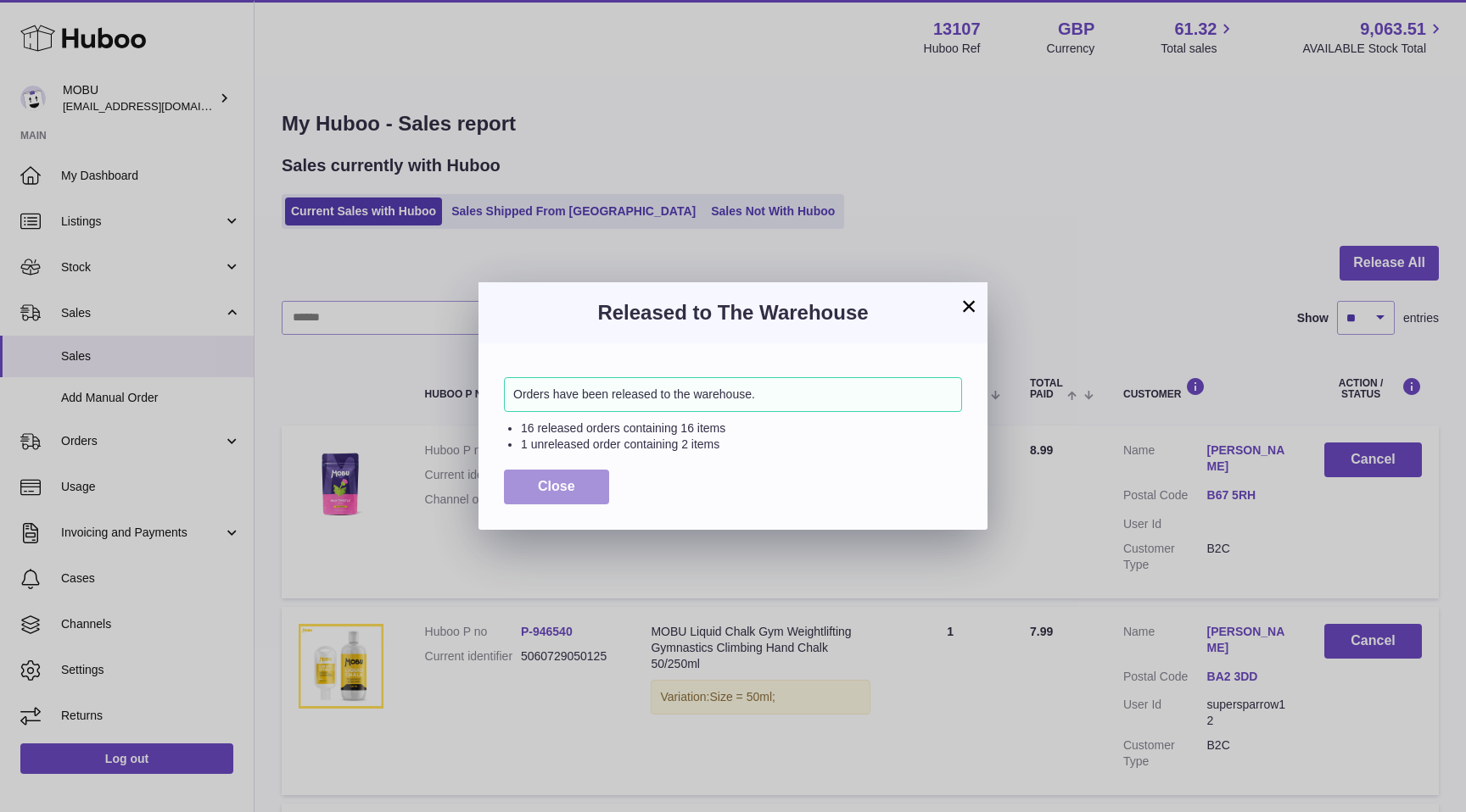
click at [572, 489] on span "Close" at bounding box center [556, 486] width 37 height 14
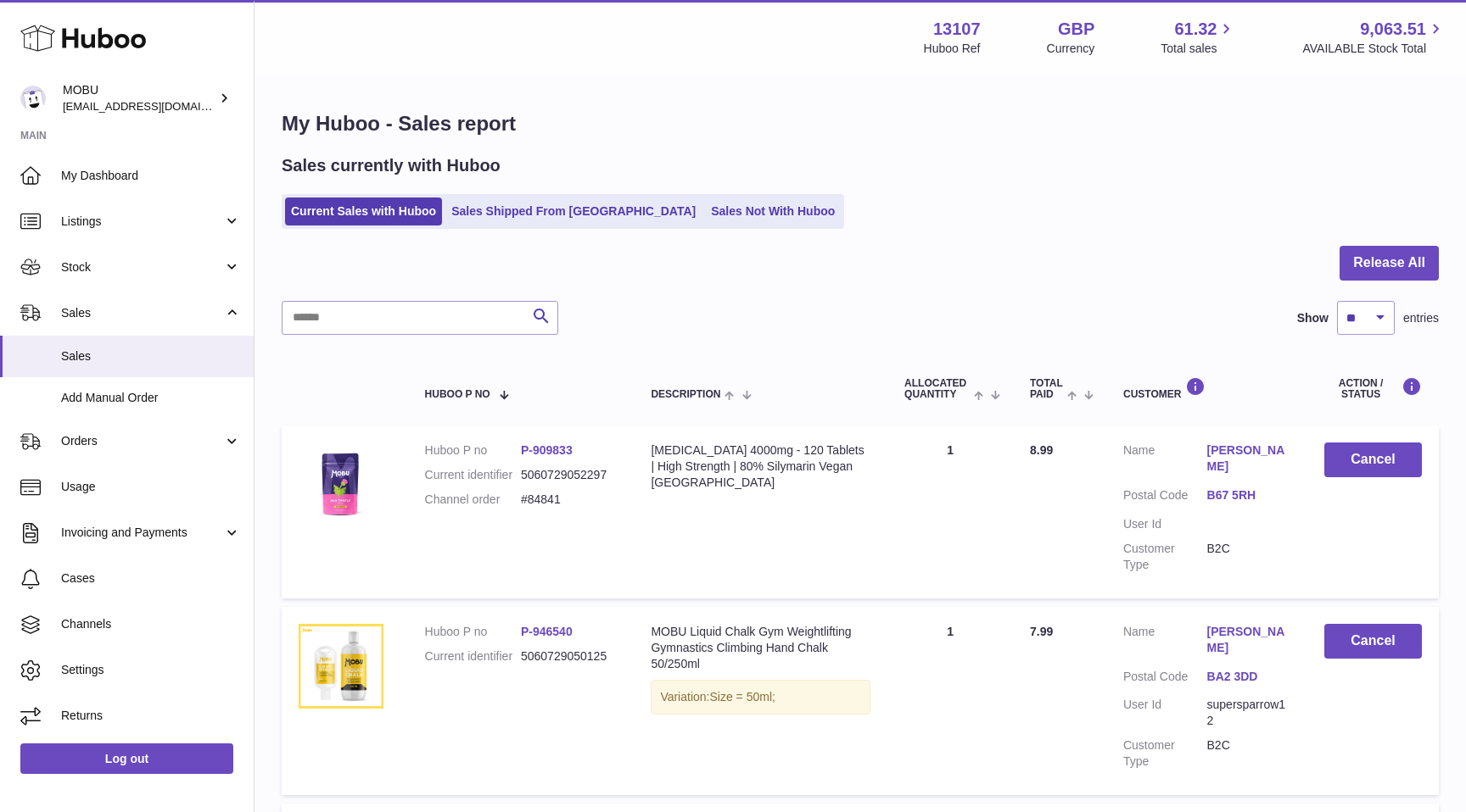
click at [964, 261] on div at bounding box center [860, 273] width 1157 height 55
click at [1370, 327] on select "** ** ** ***" at bounding box center [1365, 318] width 58 height 34
select select "***"
click at [1337, 301] on select "** ** ** ***" at bounding box center [1365, 318] width 58 height 34
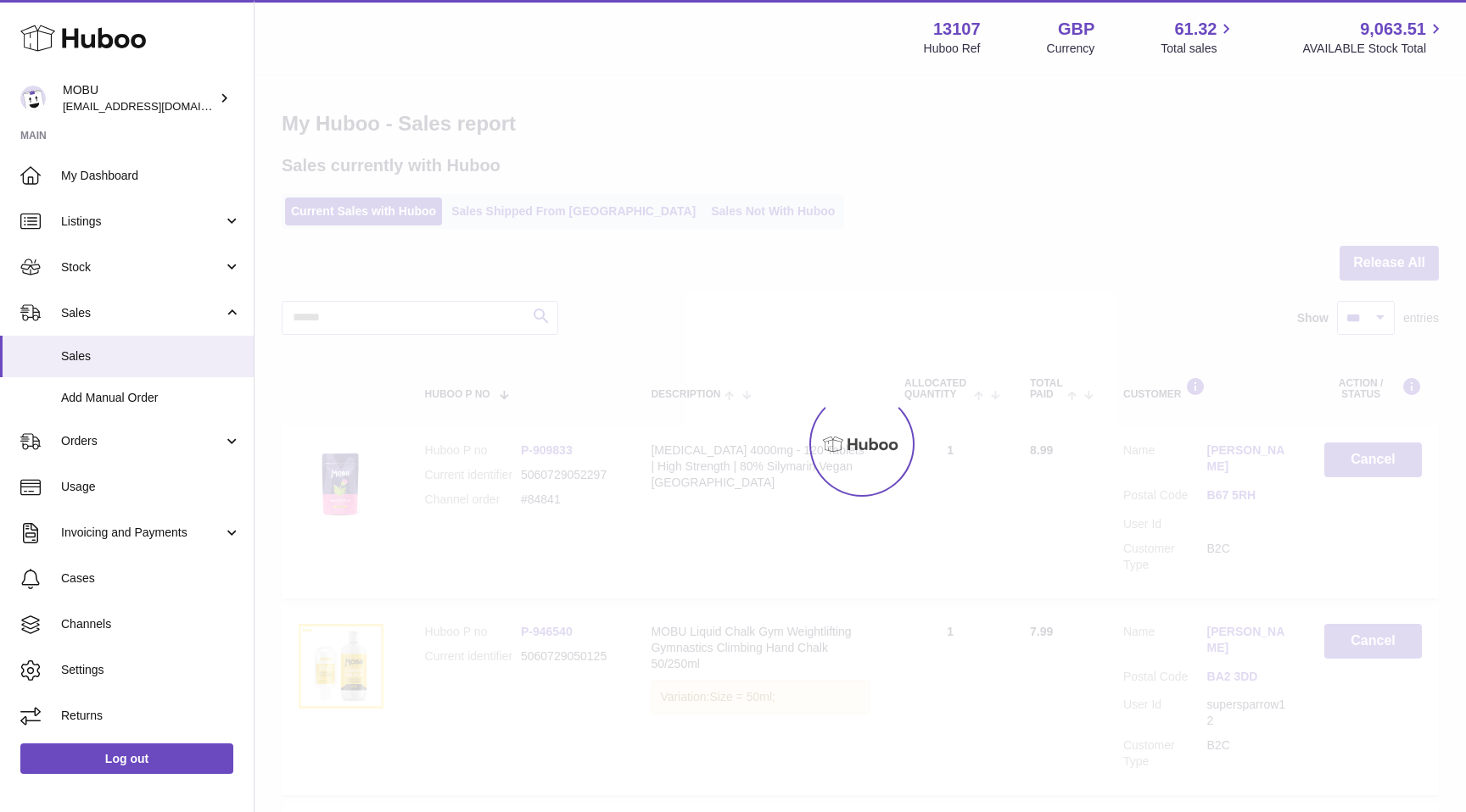
click at [1139, 299] on div at bounding box center [860, 444] width 1212 height 736
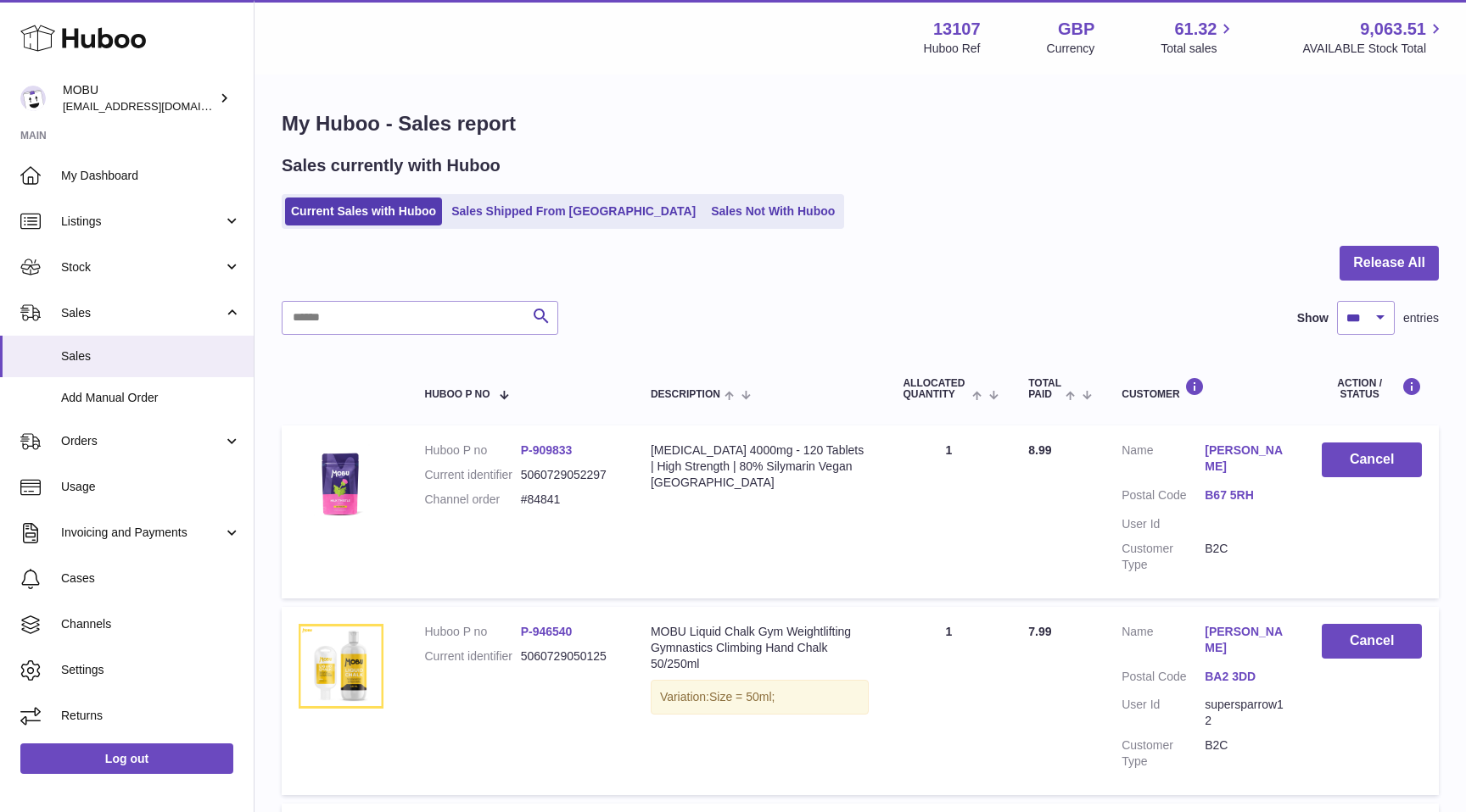
scroll to position [2592, 0]
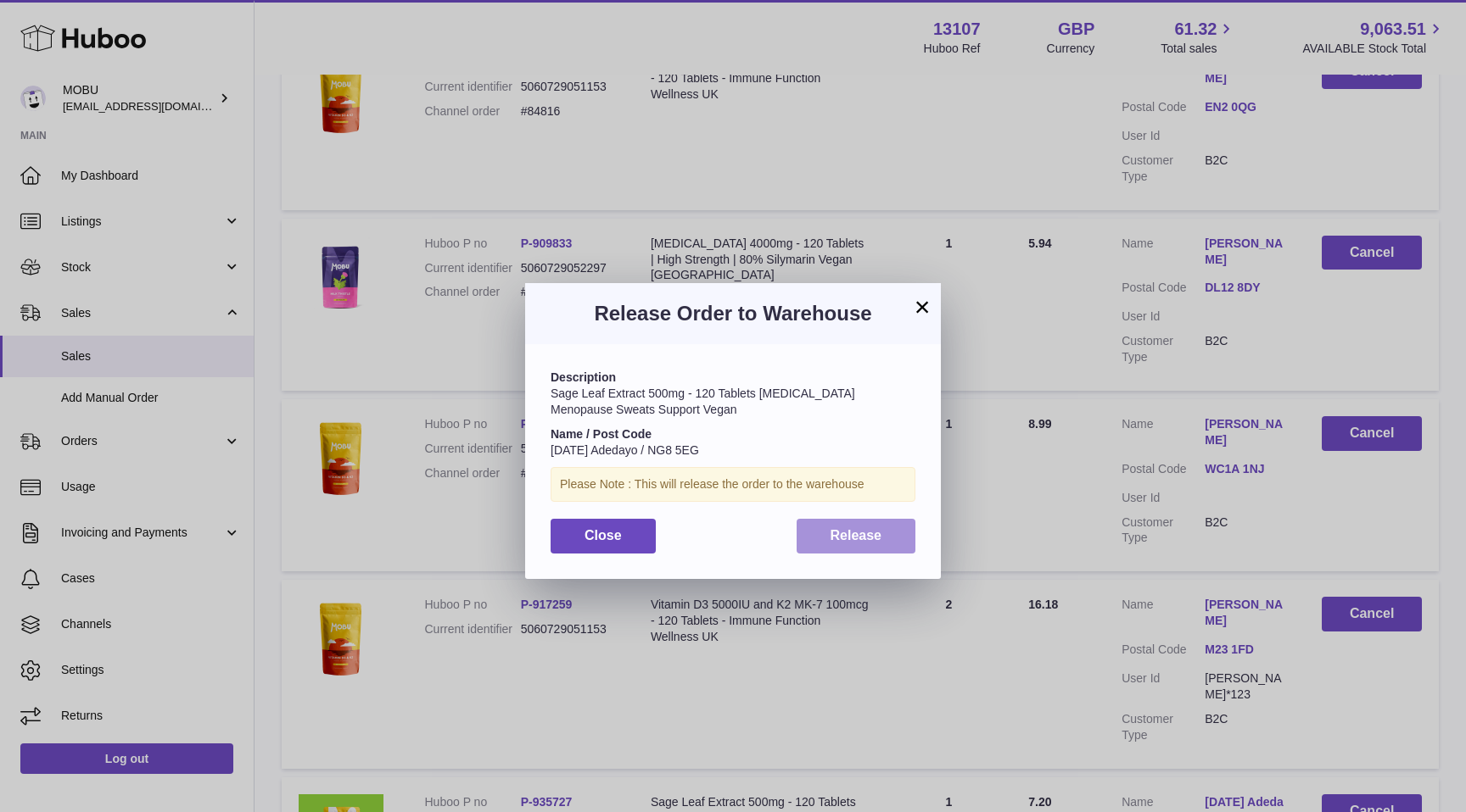
click at [856, 537] on span "Release" at bounding box center [856, 535] width 52 height 14
